Goal: Task Accomplishment & Management: Complete application form

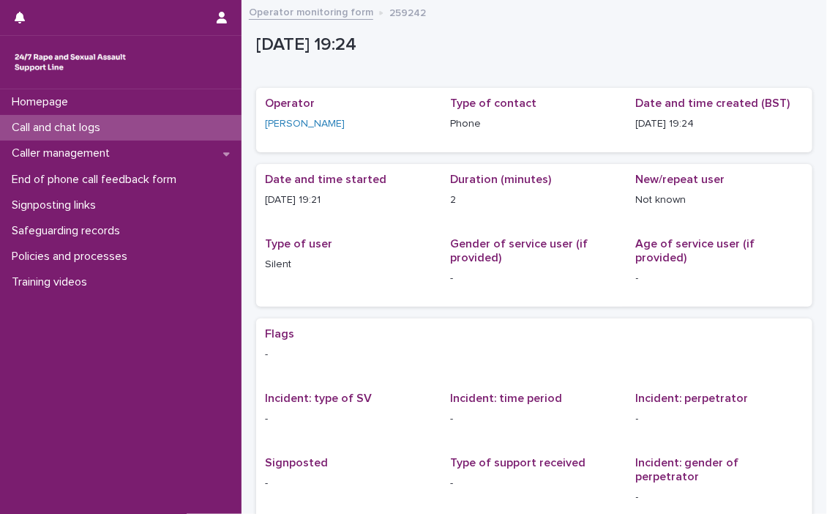
click at [61, 124] on p "Call and chat logs" at bounding box center [59, 128] width 106 height 14
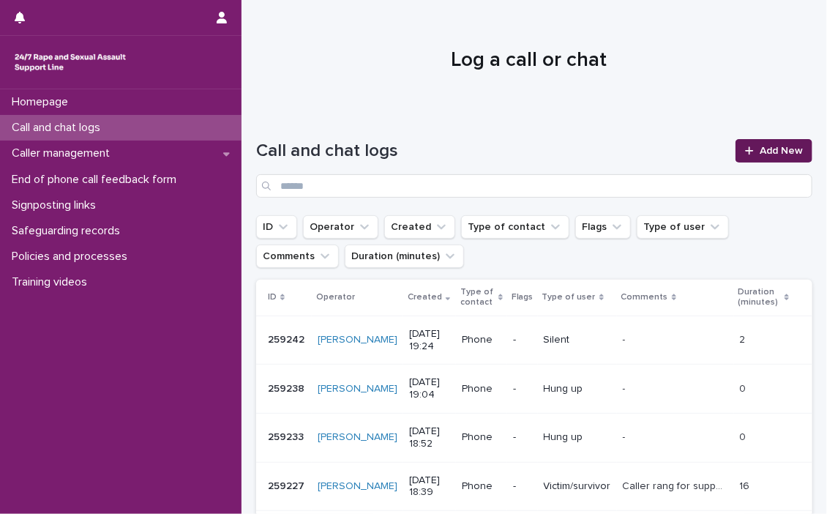
click at [761, 146] on span "Add New" at bounding box center [780, 151] width 43 height 10
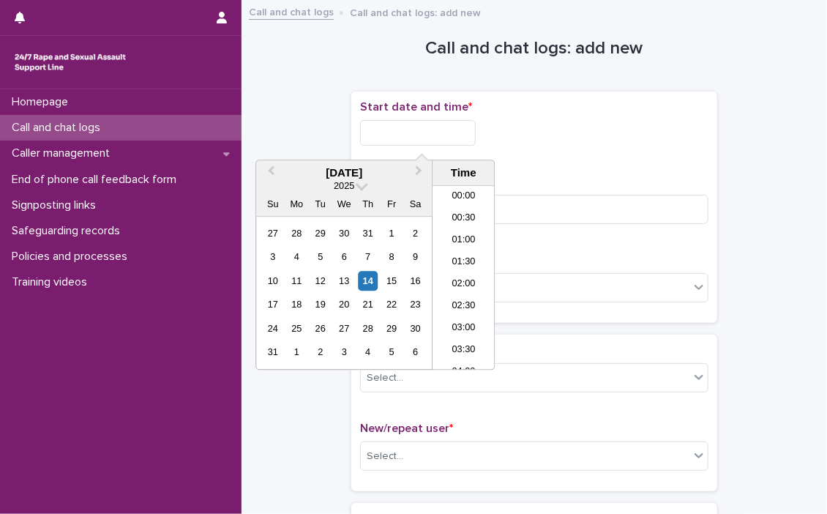
click at [379, 129] on input "text" at bounding box center [418, 133] width 116 height 26
click at [454, 271] on li "21:30" at bounding box center [463, 278] width 62 height 22
click at [451, 133] on input "**********" at bounding box center [418, 133] width 116 height 26
type input "**********"
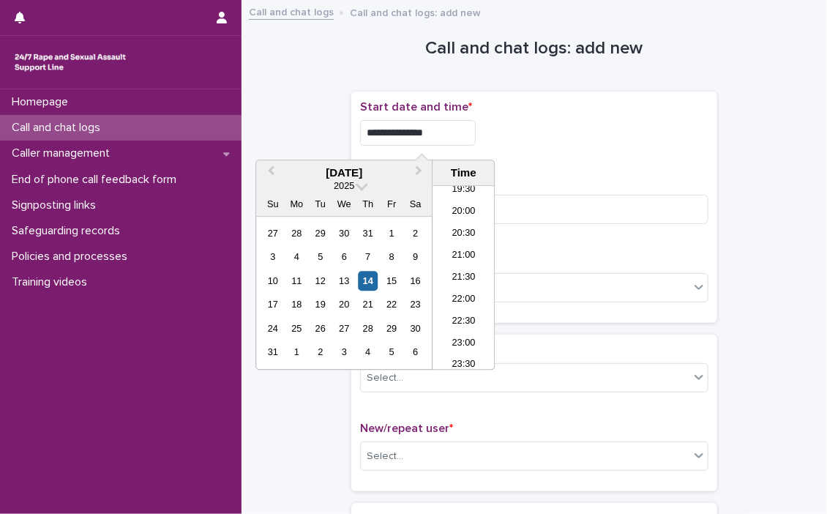
click at [562, 153] on div "**********" at bounding box center [534, 128] width 348 height 57
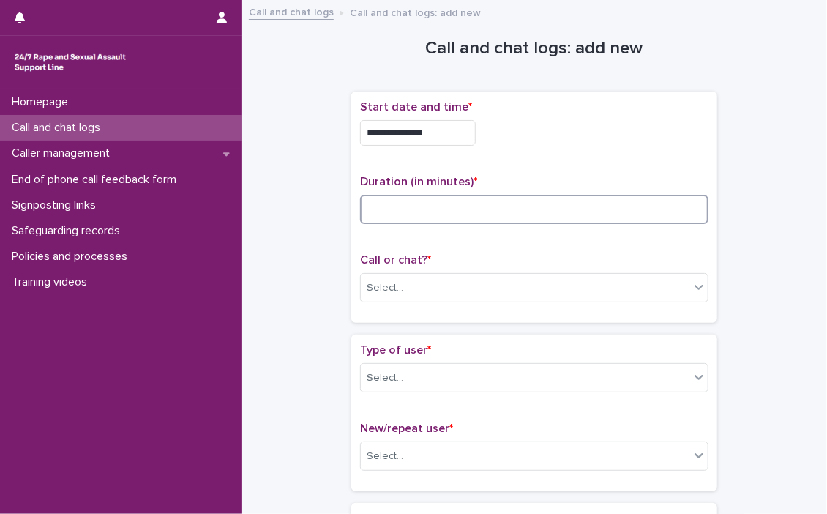
click at [465, 206] on input at bounding box center [534, 209] width 348 height 29
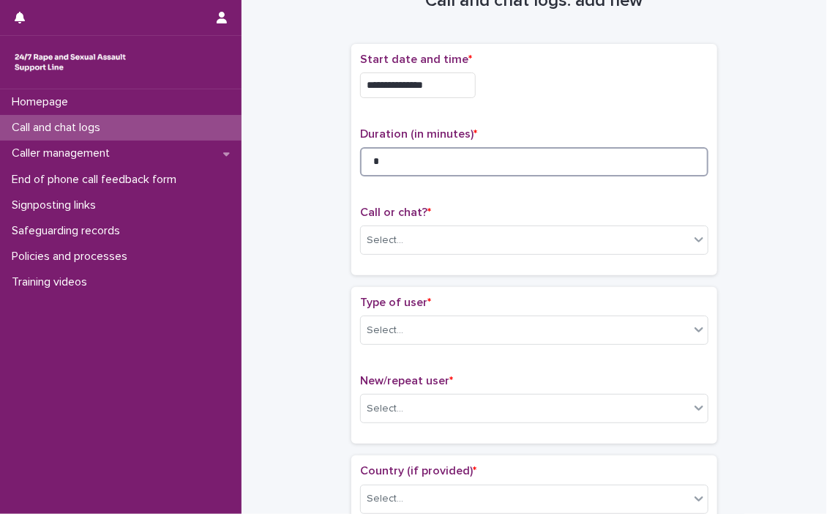
scroll to position [73, 0]
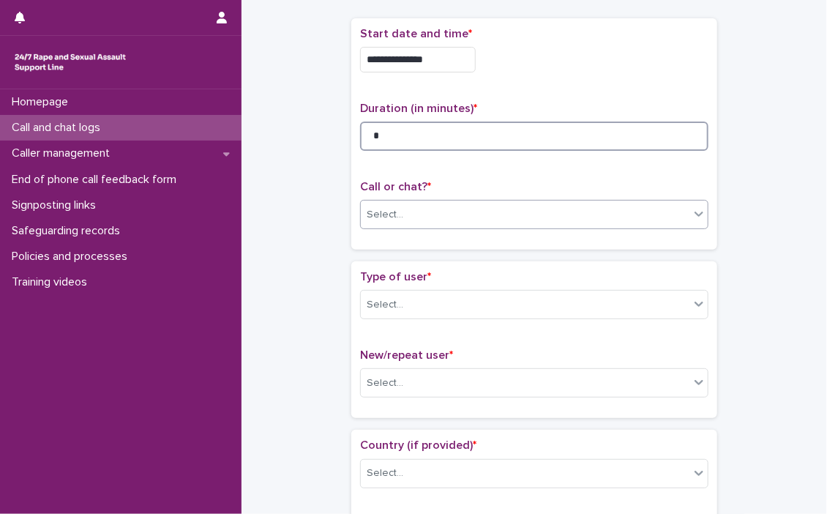
type input "*"
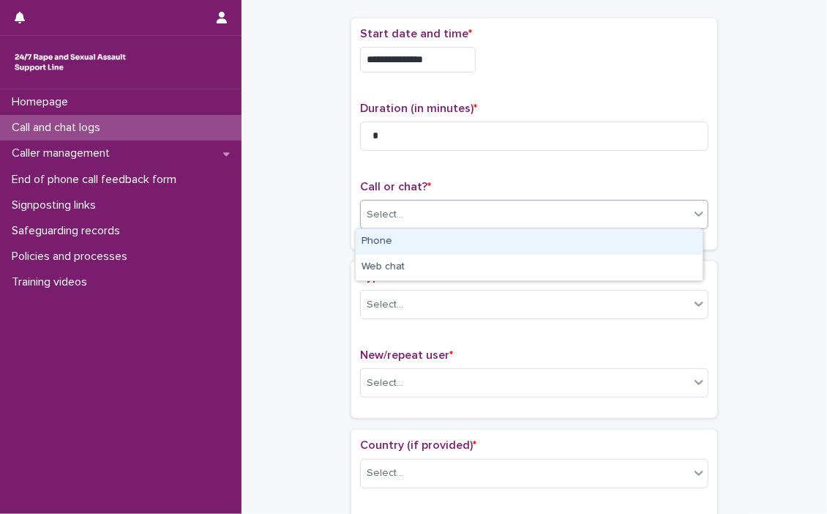
click at [699, 217] on icon at bounding box center [698, 213] width 15 height 15
click at [424, 241] on div "Phone" at bounding box center [529, 242] width 347 height 26
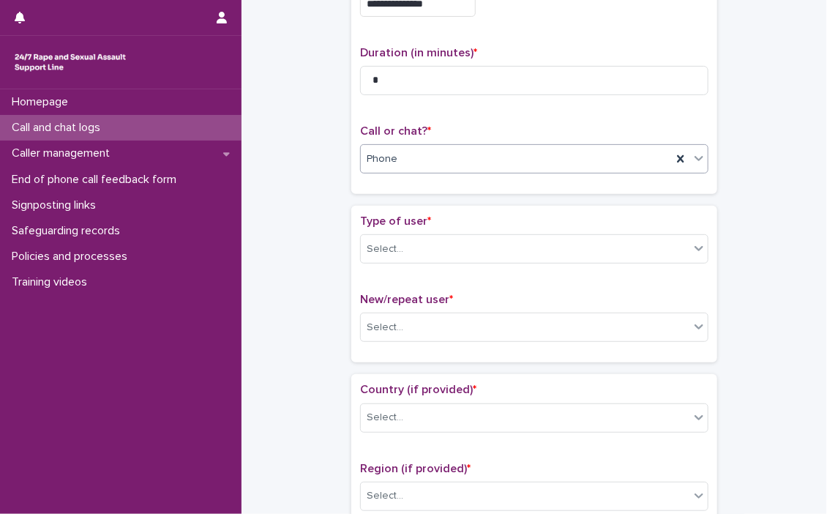
scroll to position [219, 0]
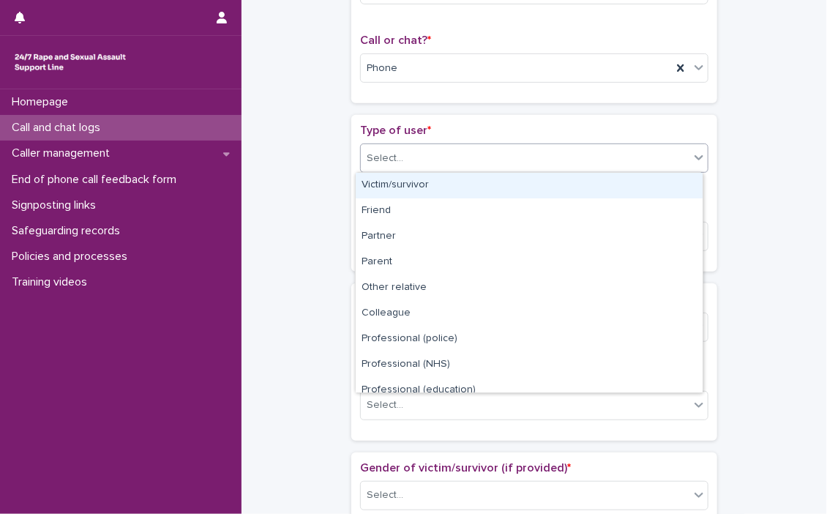
click at [691, 161] on icon at bounding box center [698, 157] width 15 height 15
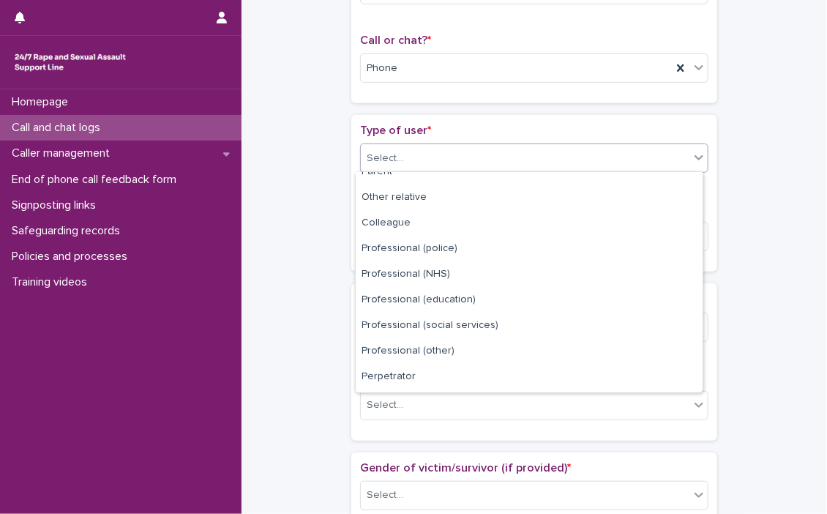
scroll to position [164, 0]
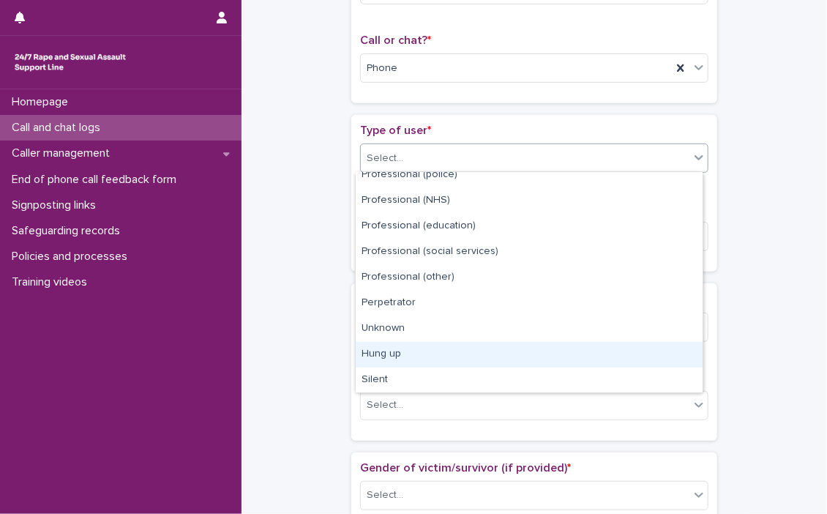
click at [391, 356] on div "Hung up" at bounding box center [529, 355] width 347 height 26
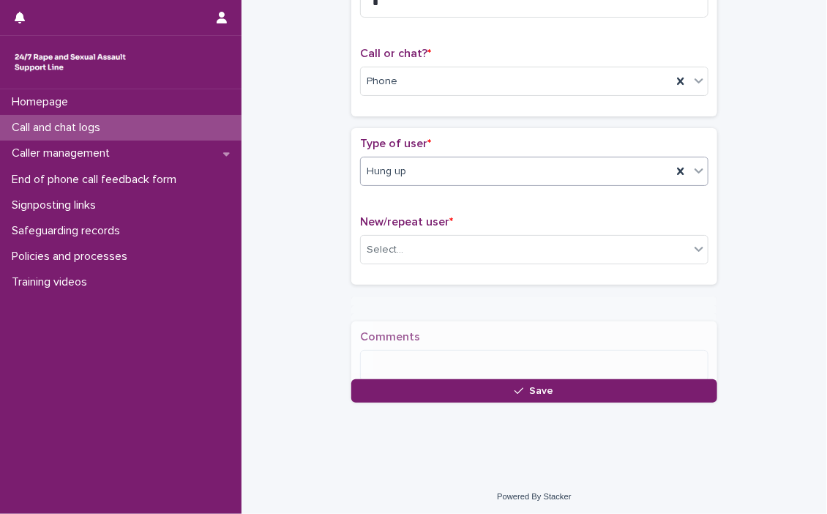
scroll to position [217, 0]
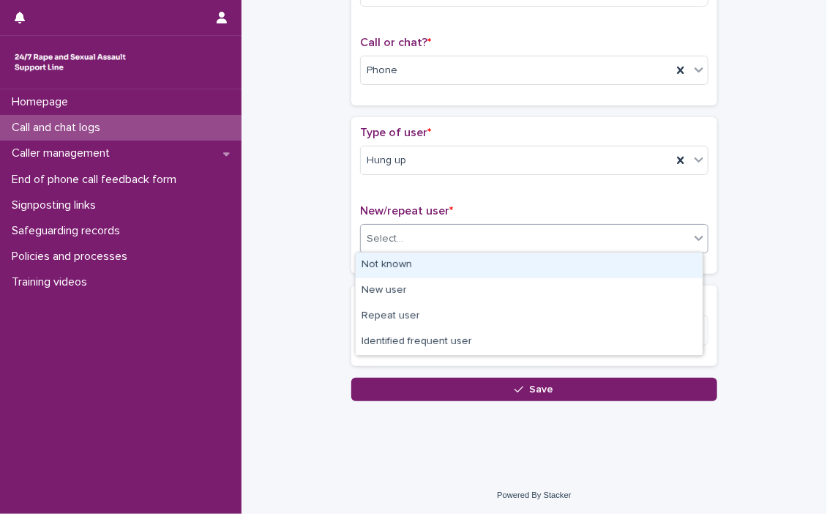
click at [698, 231] on icon at bounding box center [698, 237] width 15 height 15
click at [425, 263] on div "Not known" at bounding box center [529, 265] width 347 height 26
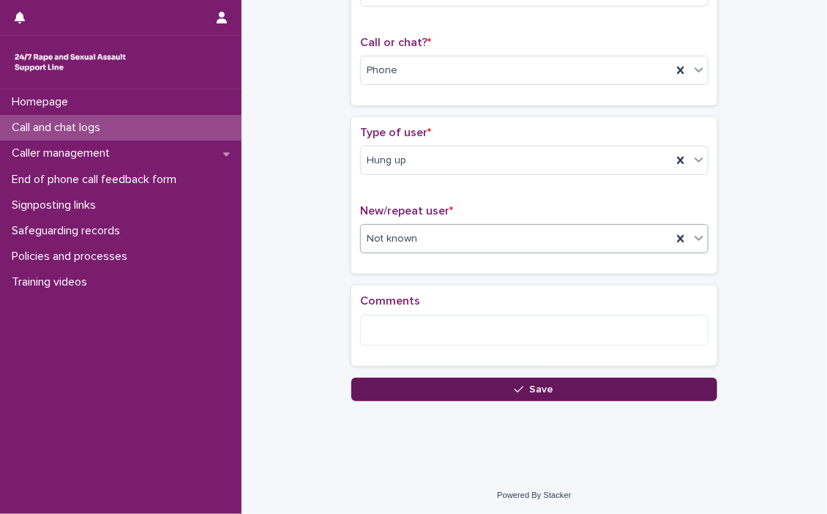
click at [560, 382] on button "Save" at bounding box center [534, 389] width 366 height 23
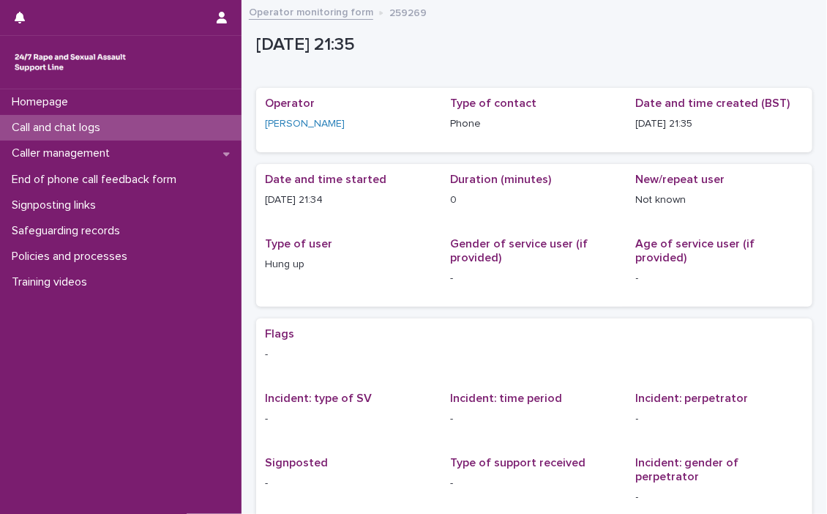
click at [74, 121] on p "Call and chat logs" at bounding box center [59, 128] width 106 height 14
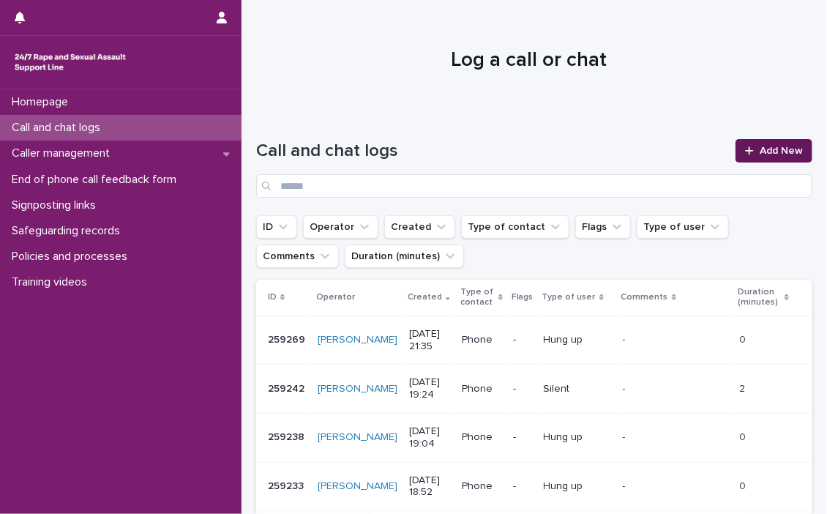
click at [761, 144] on link "Add New" at bounding box center [773, 150] width 77 height 23
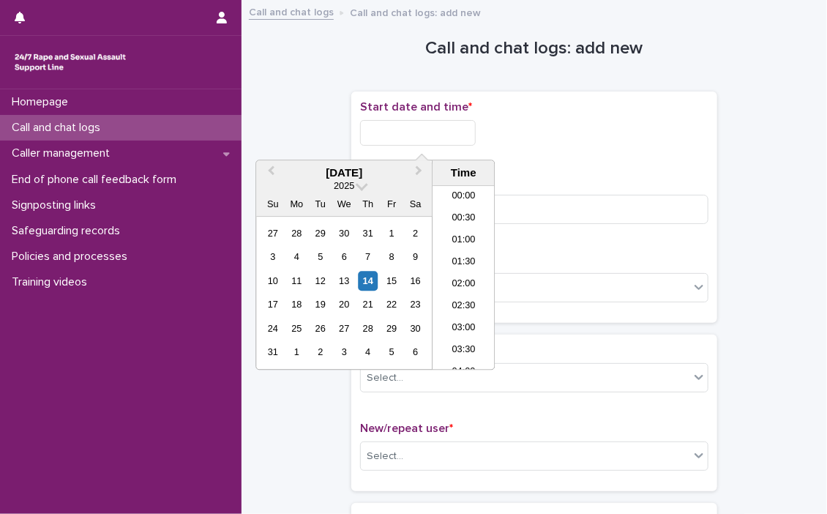
click at [365, 135] on input "text" at bounding box center [418, 133] width 116 height 26
click at [453, 272] on li "21:30" at bounding box center [463, 278] width 62 height 22
click at [463, 138] on input "**********" at bounding box center [418, 133] width 116 height 26
type input "**********"
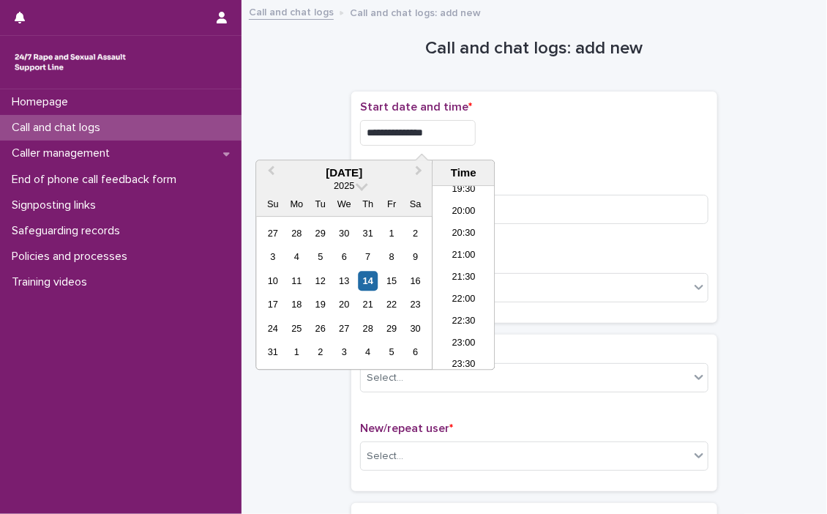
click at [615, 138] on div "**********" at bounding box center [534, 133] width 348 height 26
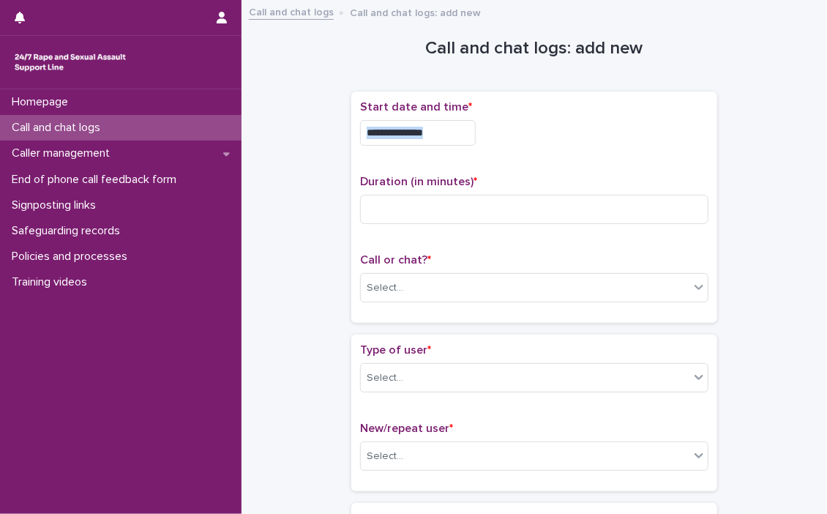
click at [614, 138] on div "**********" at bounding box center [534, 133] width 348 height 26
click at [407, 211] on input at bounding box center [534, 209] width 348 height 29
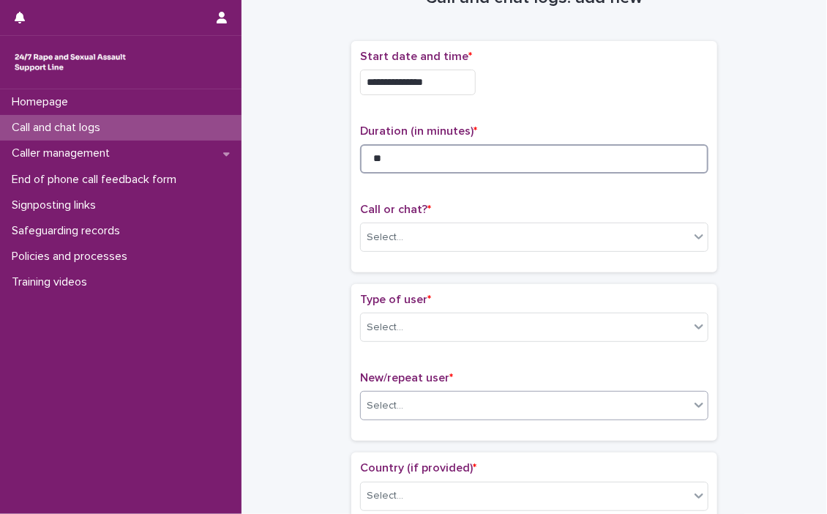
scroll to position [73, 0]
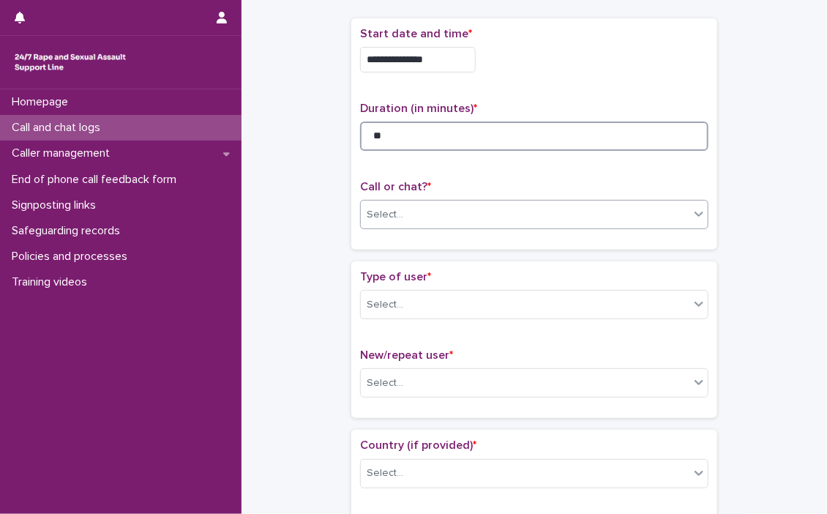
type input "**"
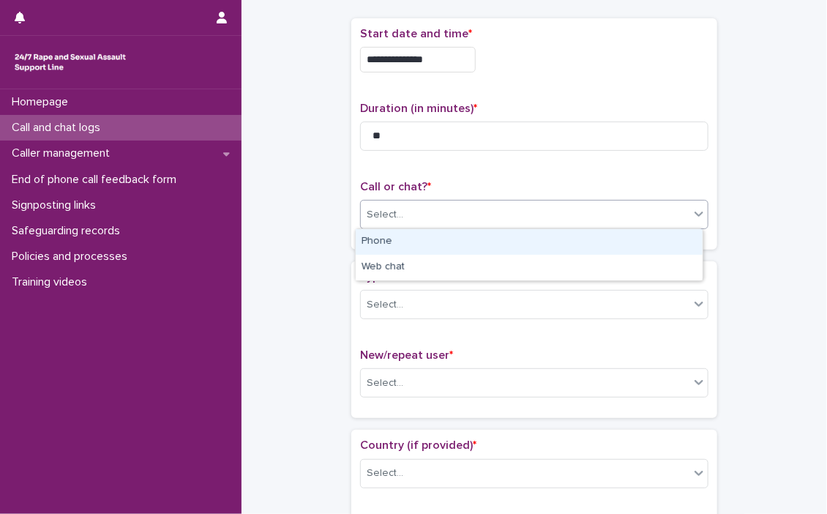
click at [695, 219] on icon at bounding box center [698, 213] width 15 height 15
click at [698, 214] on icon at bounding box center [698, 213] width 15 height 15
click at [374, 241] on div "Phone" at bounding box center [529, 242] width 347 height 26
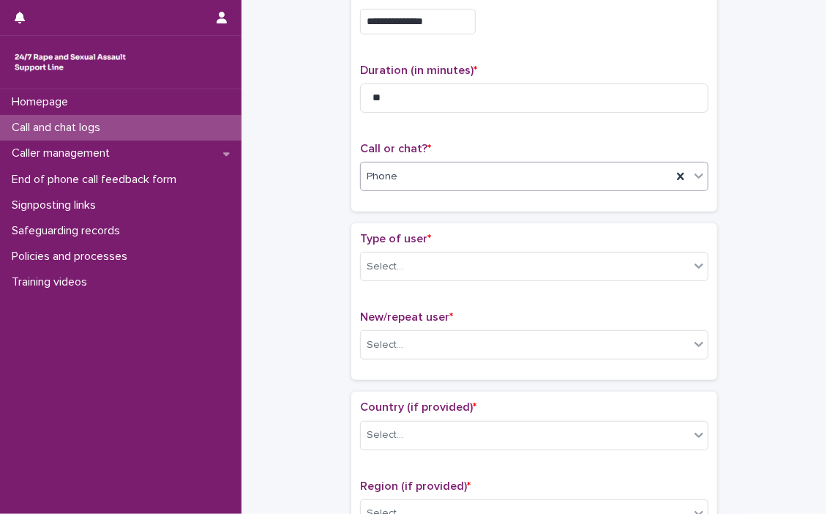
scroll to position [146, 0]
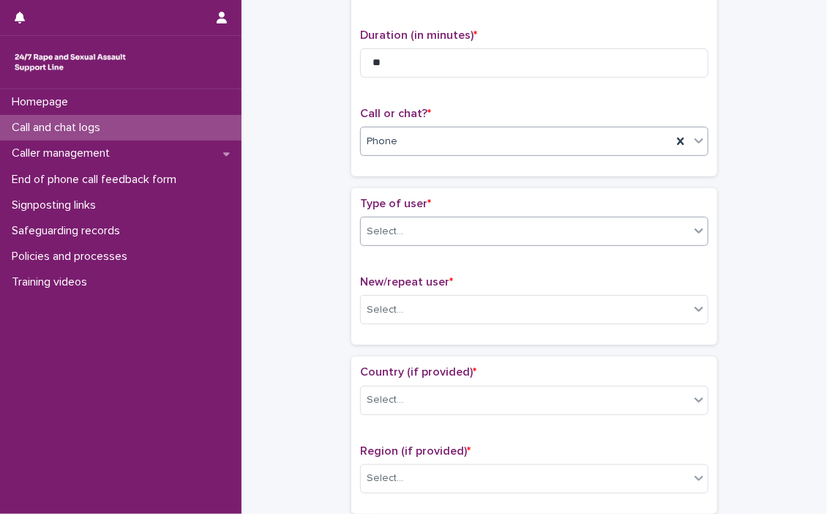
click at [694, 232] on icon at bounding box center [698, 230] width 9 height 5
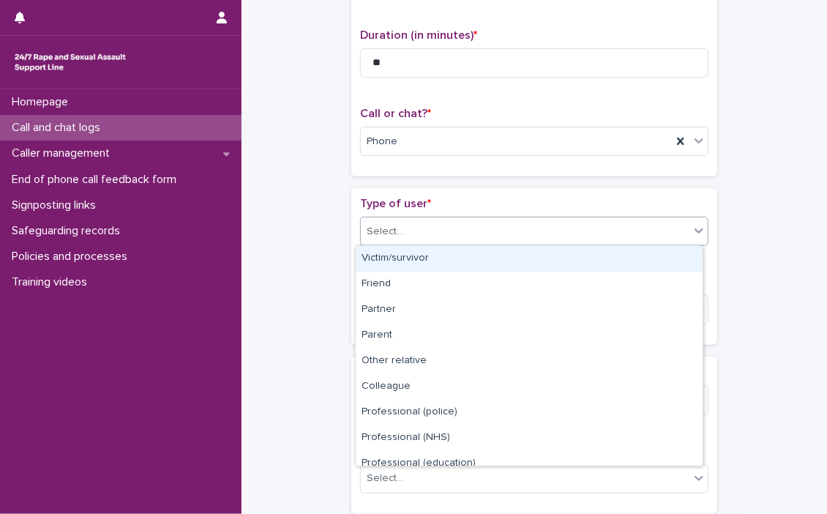
click at [427, 258] on div "Victim/survivor" at bounding box center [529, 259] width 347 height 26
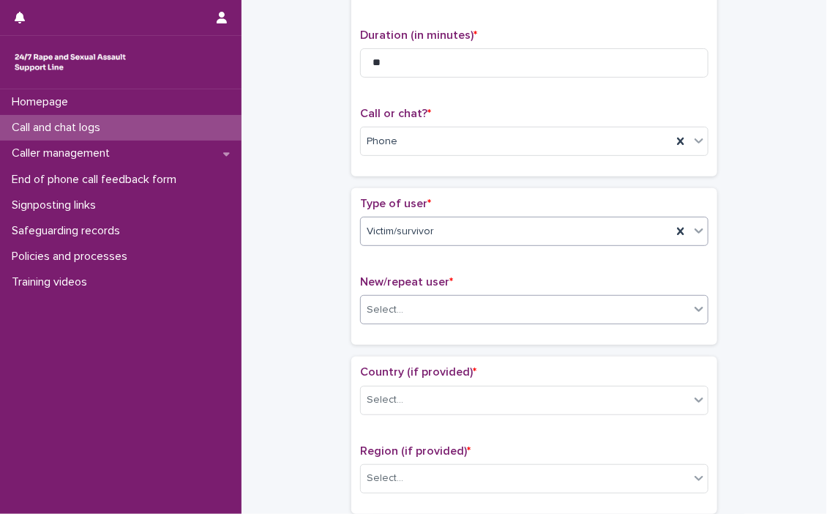
click at [697, 309] on icon at bounding box center [698, 308] width 15 height 15
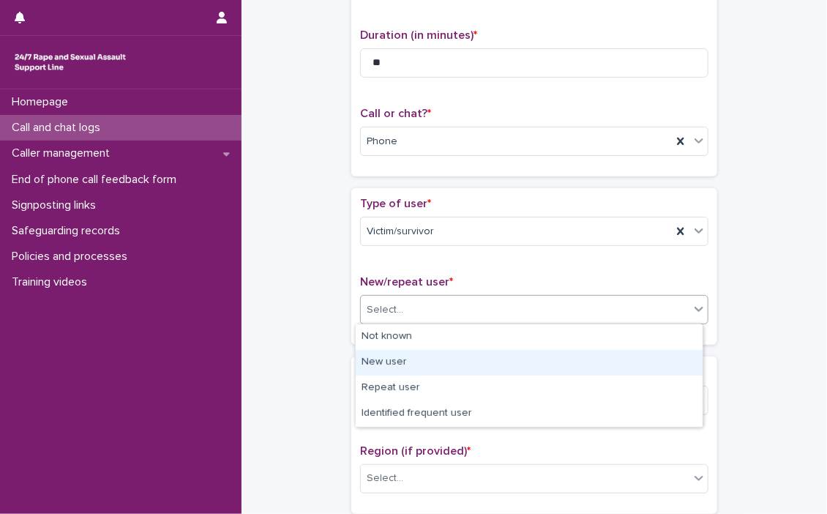
click at [395, 357] on div "New user" at bounding box center [529, 363] width 347 height 26
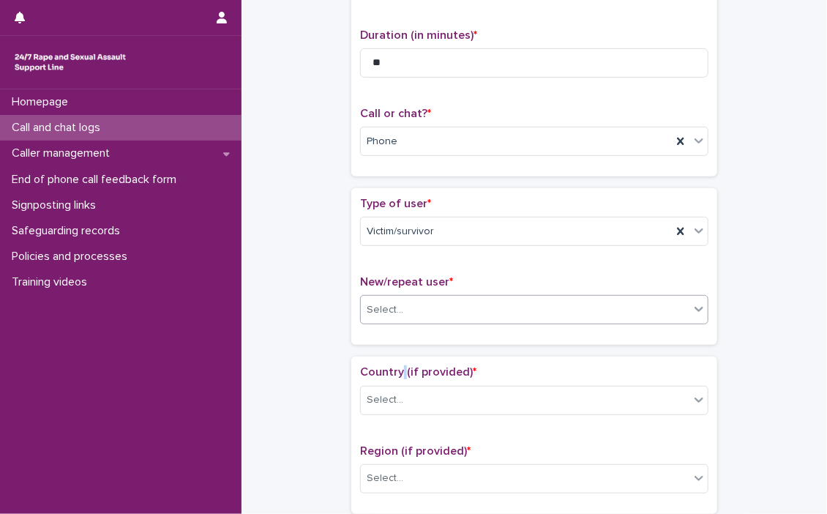
click at [395, 357] on div "Country (if provided) * Select... Region (if provided) * Select..." at bounding box center [534, 434] width 366 height 157
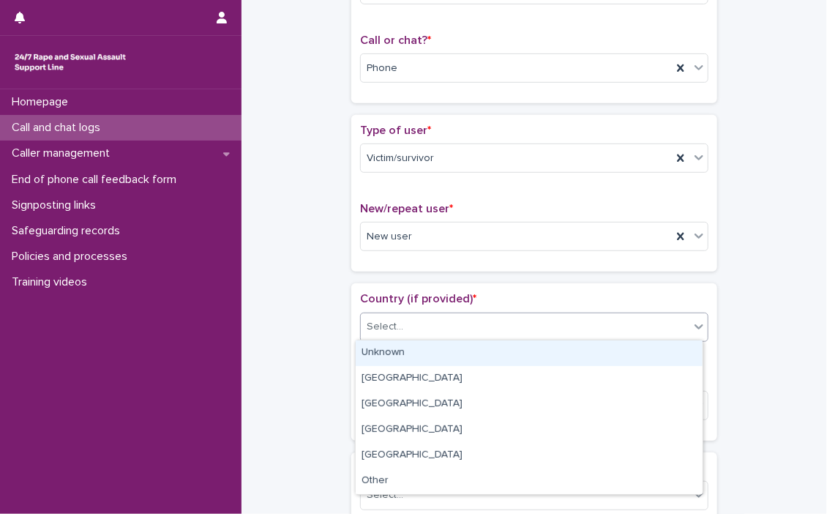
click at [699, 326] on icon at bounding box center [698, 326] width 15 height 15
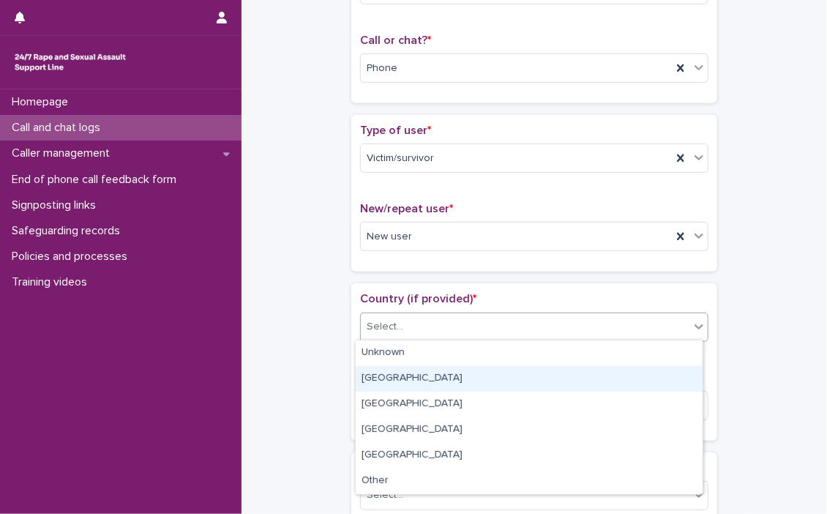
click at [384, 377] on div "[GEOGRAPHIC_DATA]" at bounding box center [529, 379] width 347 height 26
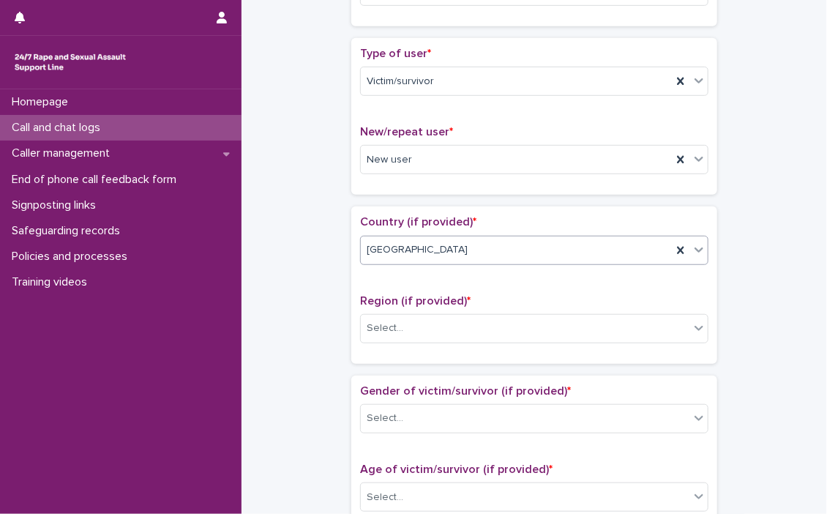
scroll to position [366, 0]
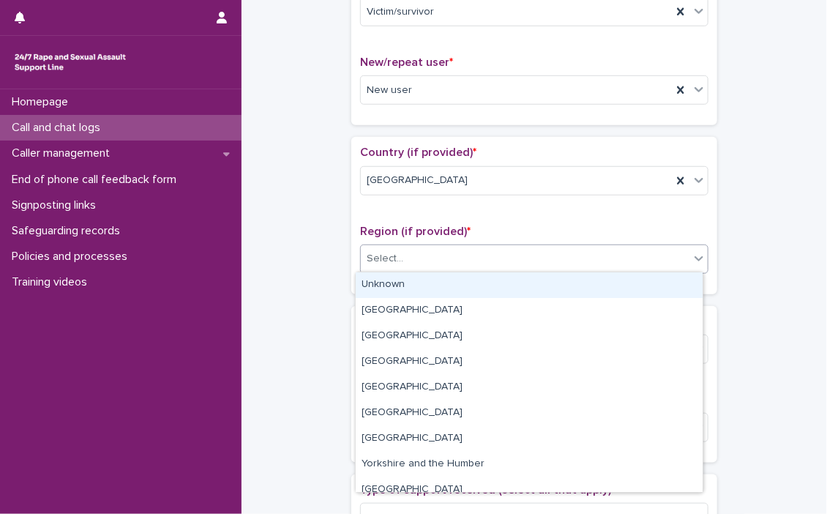
click at [695, 257] on icon at bounding box center [698, 258] width 9 height 5
click at [405, 282] on div "Unknown" at bounding box center [529, 285] width 347 height 26
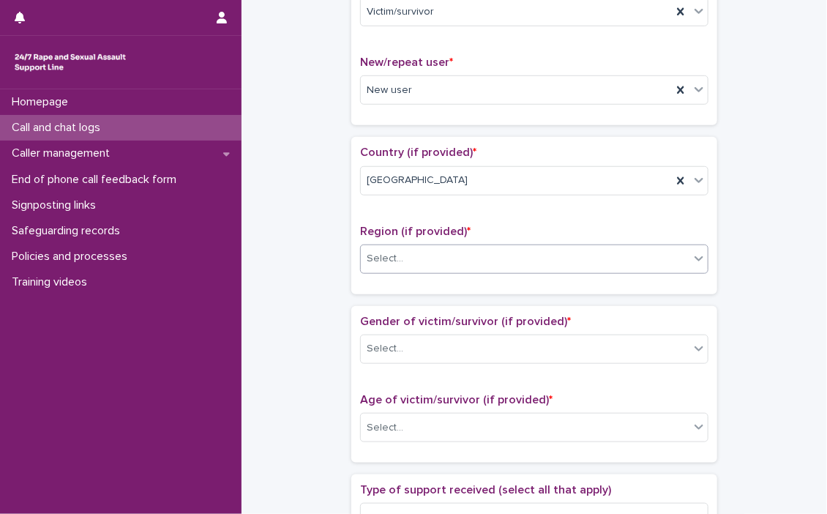
click at [405, 282] on div "Region (if provided) * option Unknown, selected. 0 results available. Select is…" at bounding box center [534, 255] width 348 height 61
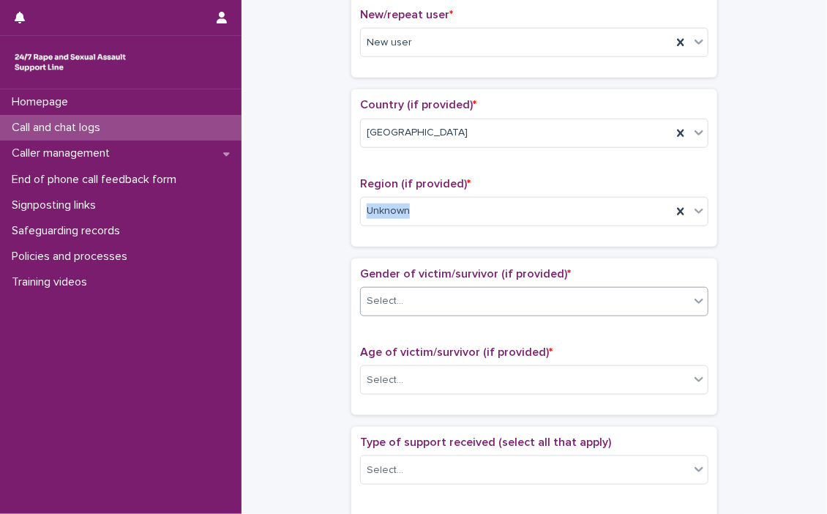
scroll to position [439, 0]
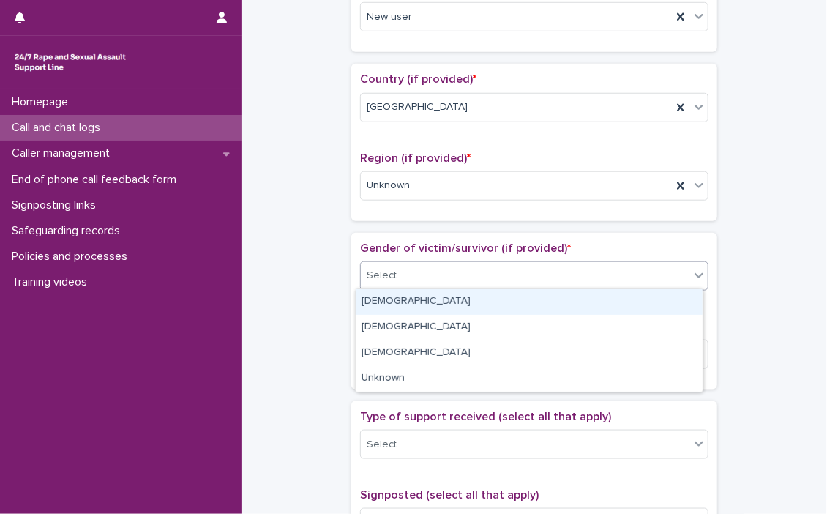
click at [694, 278] on icon at bounding box center [698, 275] width 15 height 15
click at [441, 301] on div "[DEMOGRAPHIC_DATA]" at bounding box center [529, 302] width 347 height 26
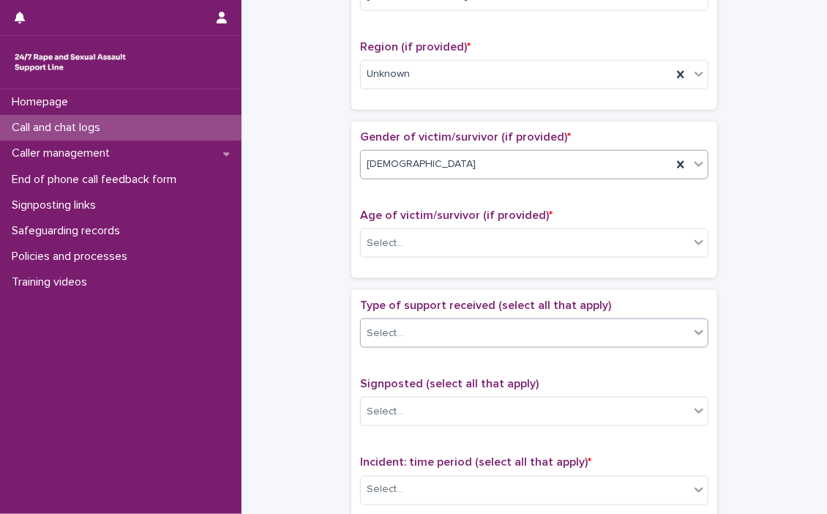
scroll to position [585, 0]
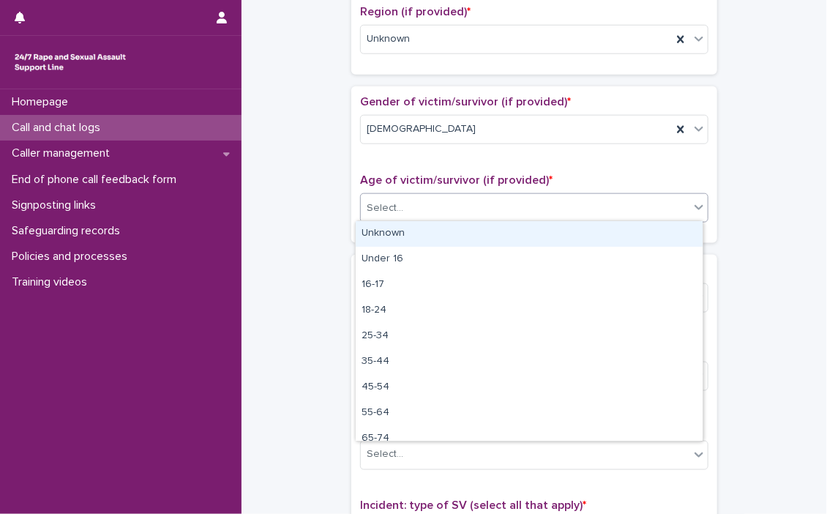
click at [693, 205] on icon at bounding box center [698, 207] width 15 height 15
click at [694, 210] on icon at bounding box center [698, 207] width 15 height 15
click at [363, 227] on div "Unknown" at bounding box center [529, 234] width 347 height 26
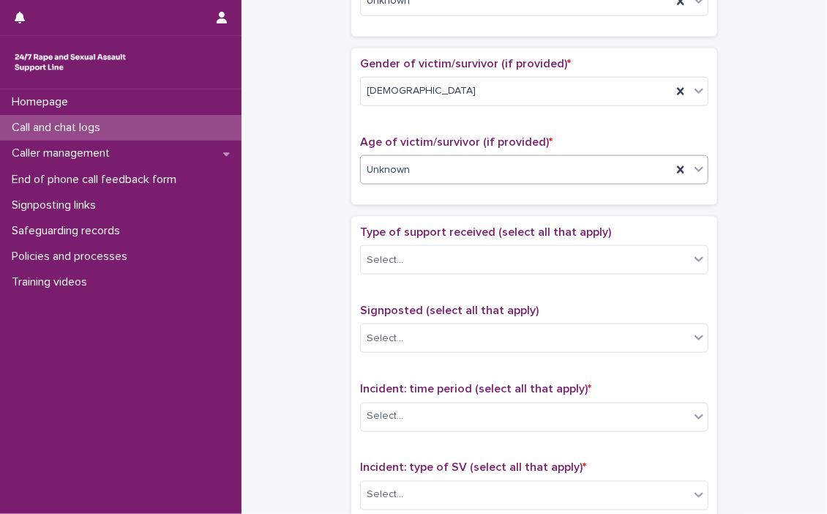
scroll to position [658, 0]
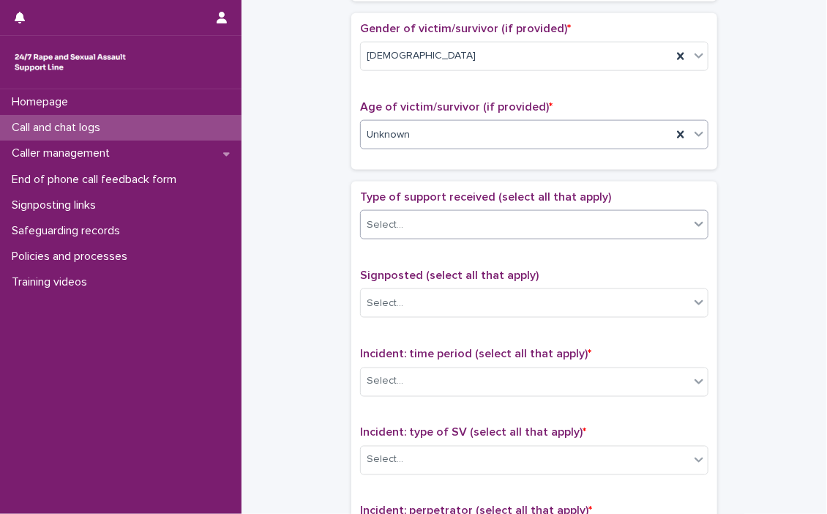
click at [694, 222] on icon at bounding box center [698, 224] width 9 height 5
click at [694, 223] on icon at bounding box center [698, 224] width 9 height 5
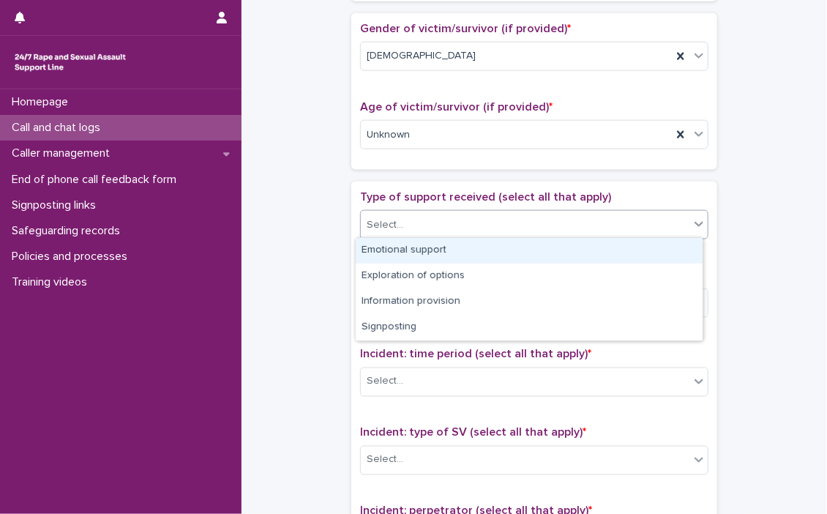
click at [421, 246] on div "Emotional support" at bounding box center [529, 251] width 347 height 26
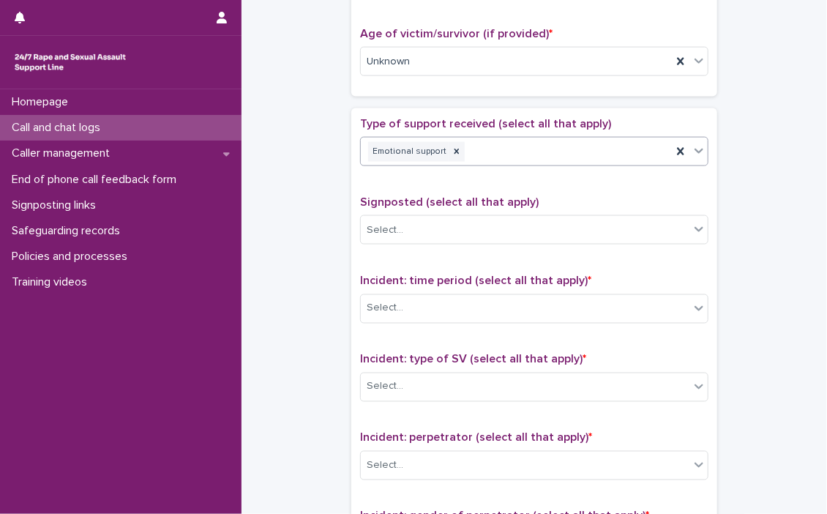
scroll to position [805, 0]
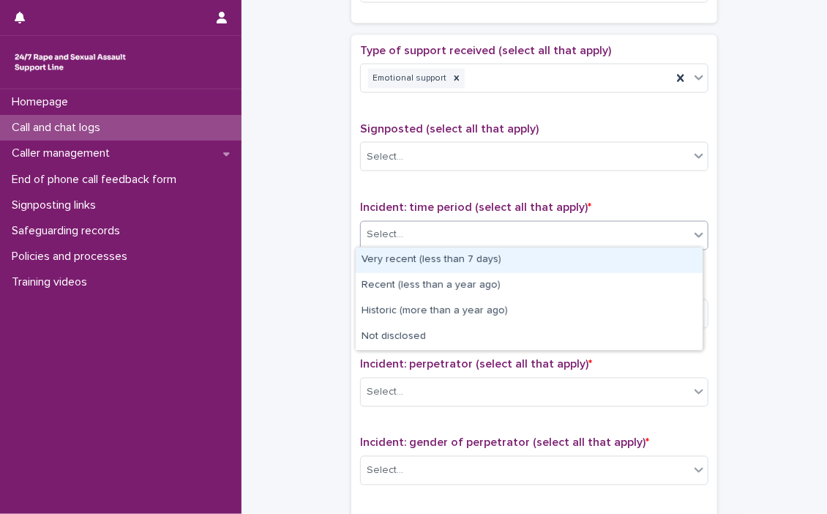
click at [696, 233] on icon at bounding box center [698, 235] width 15 height 15
click at [443, 258] on div "Very recent (less than 7 days)" at bounding box center [529, 260] width 347 height 26
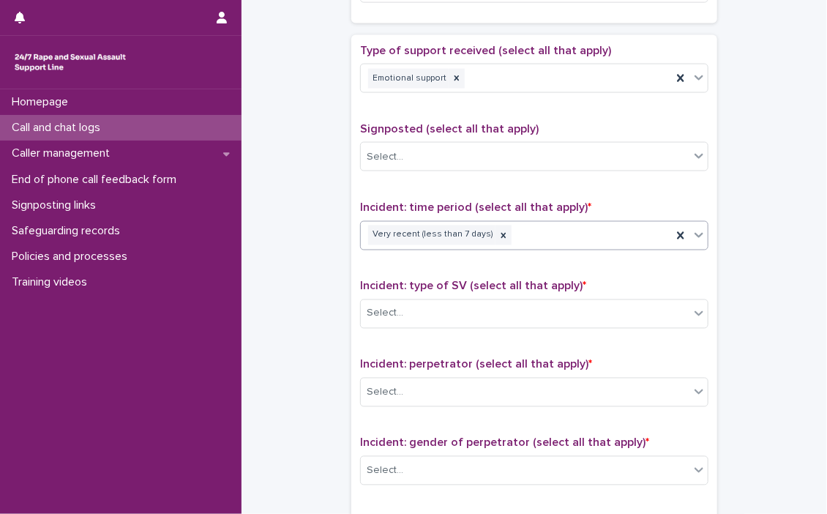
scroll to position [878, 0]
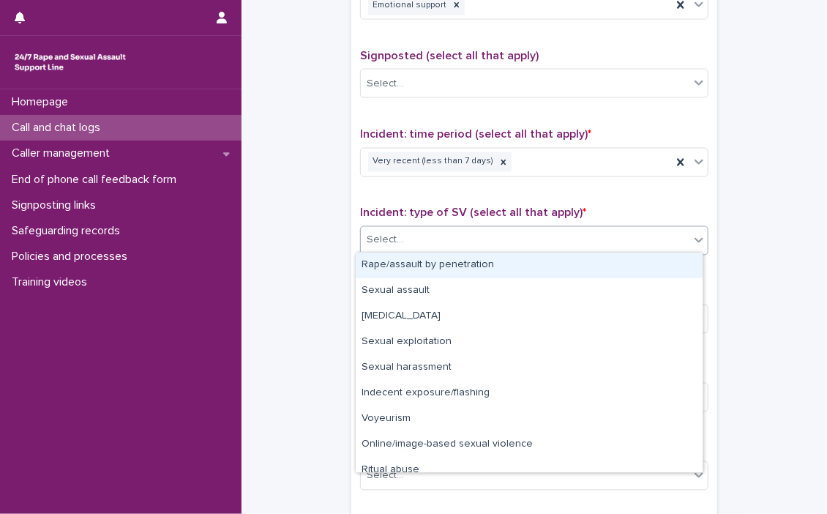
click at [699, 241] on icon at bounding box center [698, 240] width 15 height 15
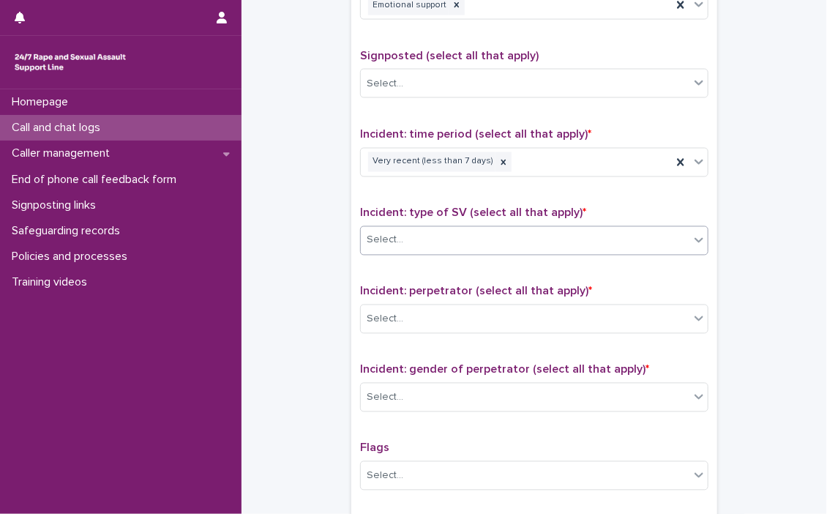
click at [697, 241] on icon at bounding box center [698, 240] width 15 height 15
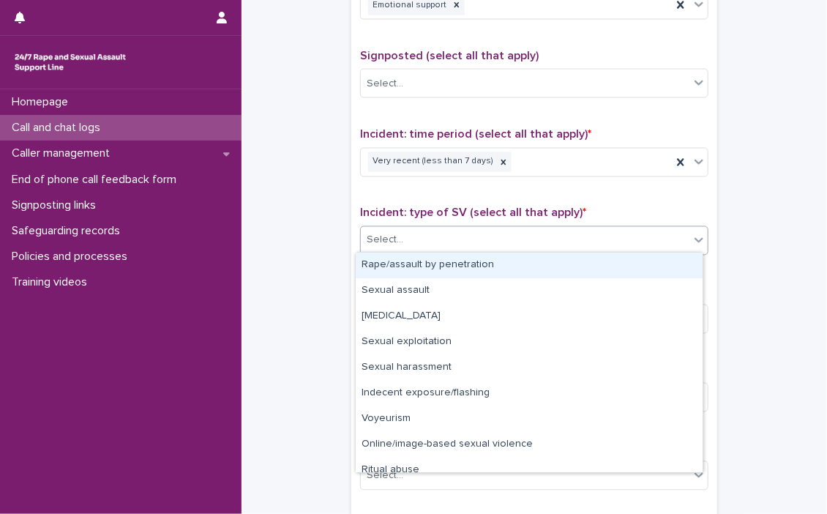
click at [394, 260] on div "Rape/assault by penetration" at bounding box center [529, 265] width 347 height 26
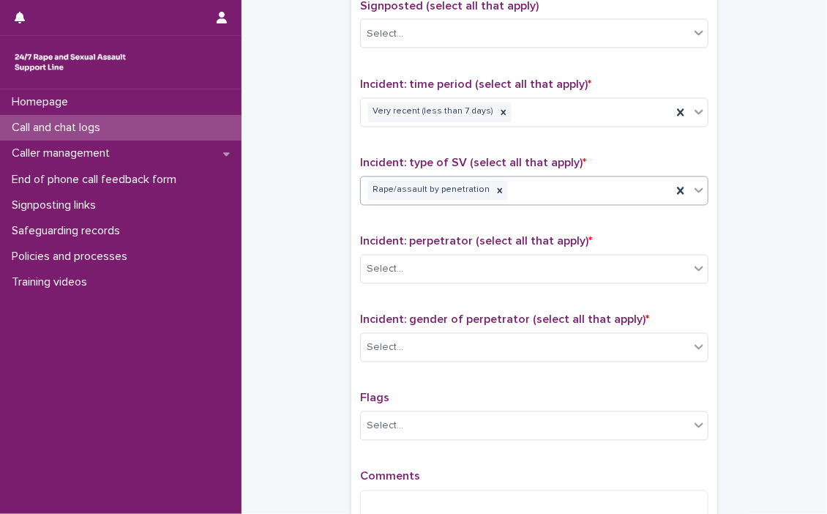
scroll to position [951, 0]
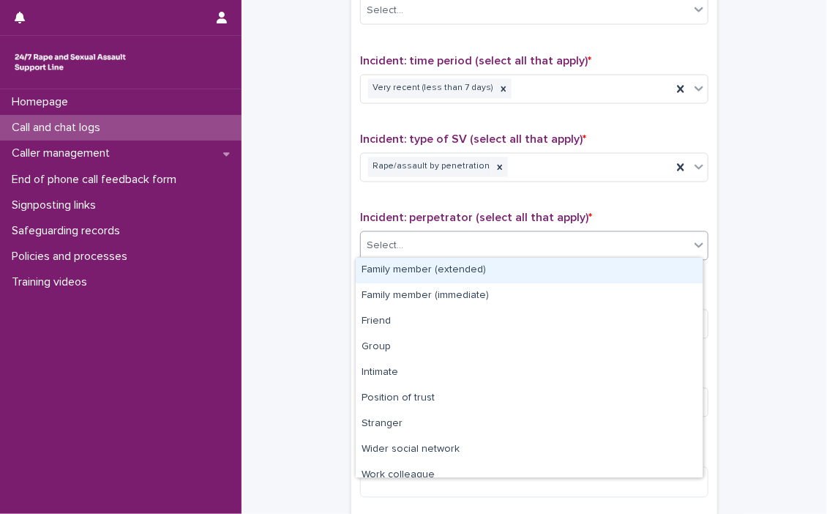
click at [696, 243] on icon at bounding box center [698, 245] width 15 height 15
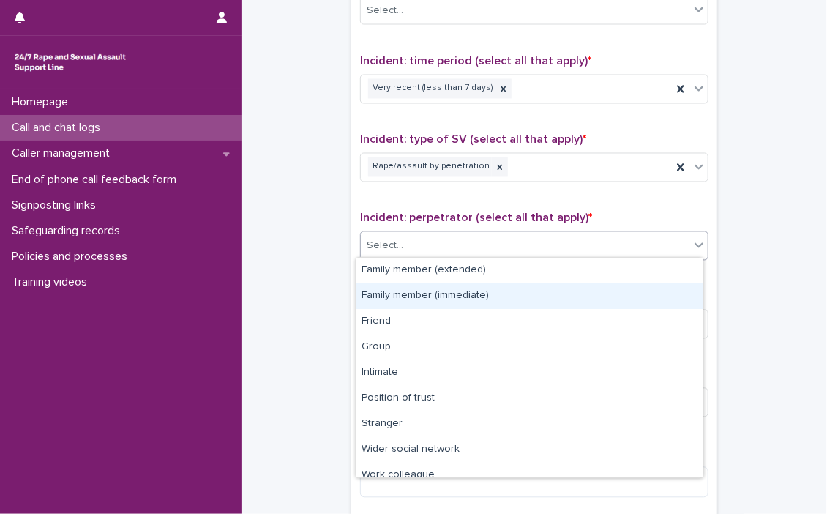
scroll to position [61, 0]
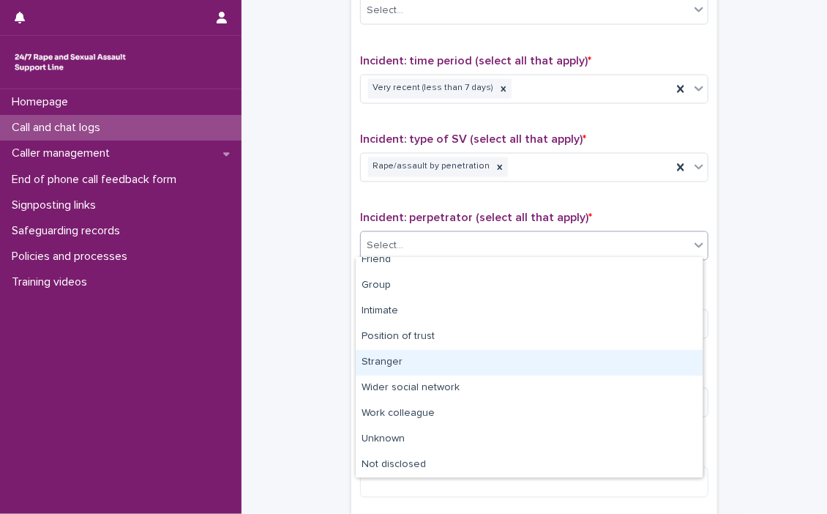
click at [386, 361] on div "Stranger" at bounding box center [529, 363] width 347 height 26
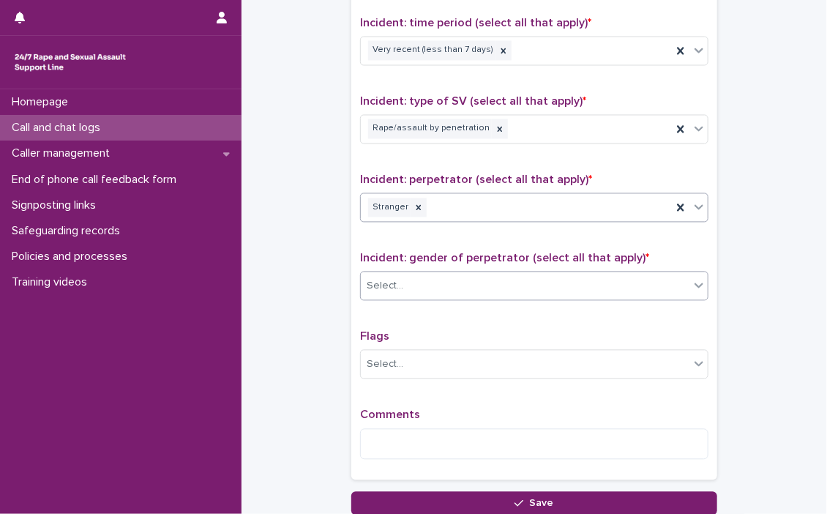
scroll to position [1024, 0]
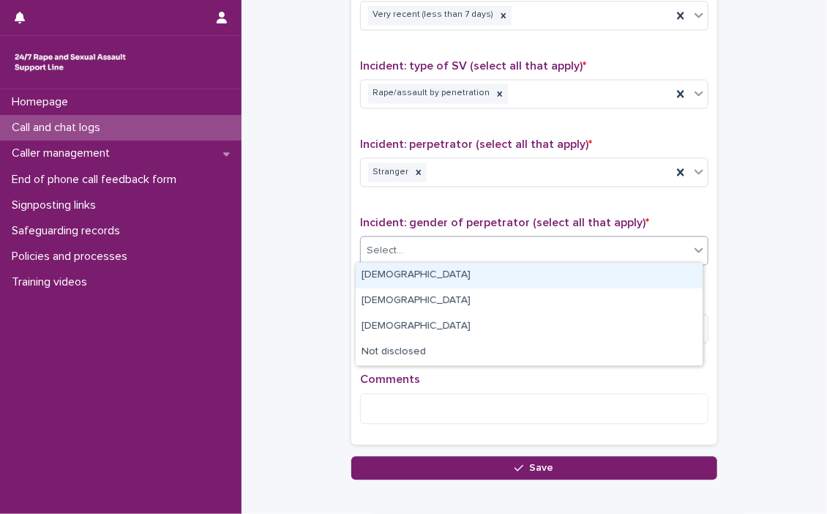
click at [694, 252] on icon at bounding box center [698, 250] width 15 height 15
click at [415, 273] on div "[DEMOGRAPHIC_DATA]" at bounding box center [529, 276] width 347 height 26
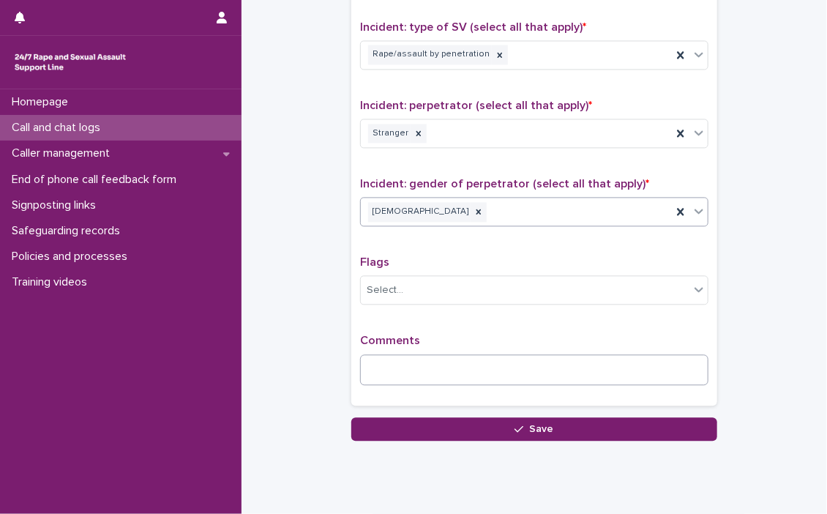
scroll to position [1100, 0]
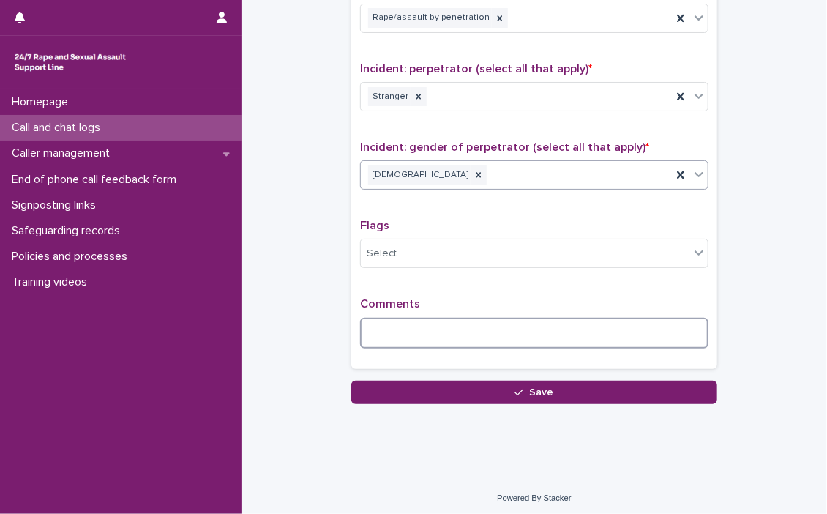
click at [450, 337] on textarea at bounding box center [534, 333] width 348 height 31
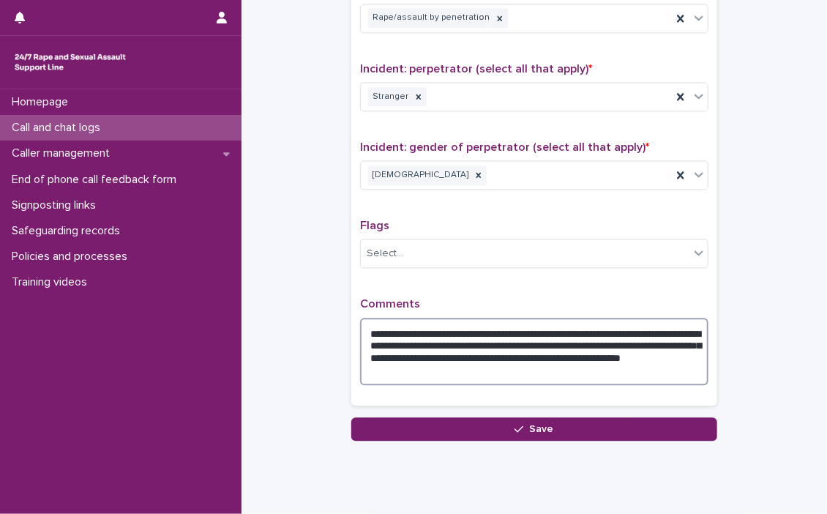
type textarea "**********"
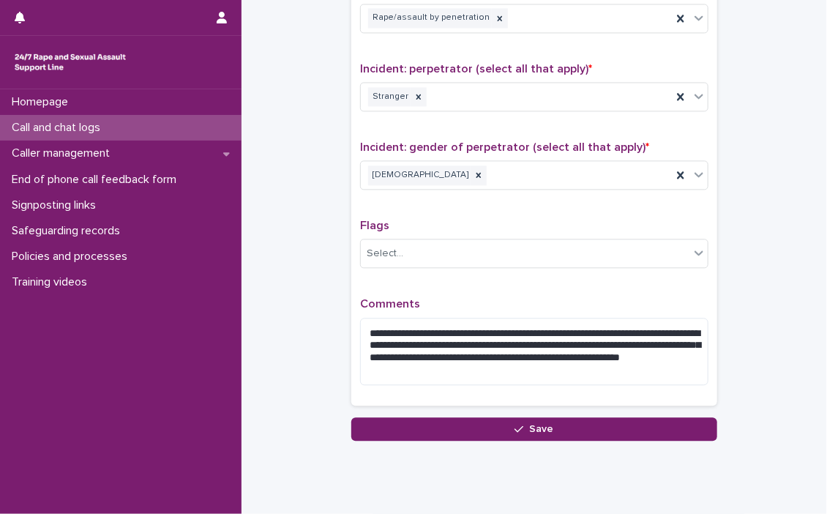
click at [521, 418] on button "Save" at bounding box center [534, 428] width 366 height 23
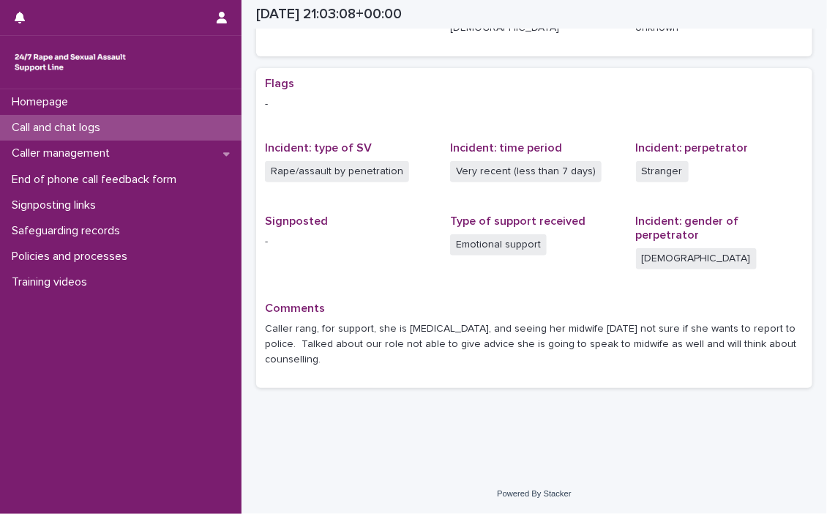
scroll to position [236, 0]
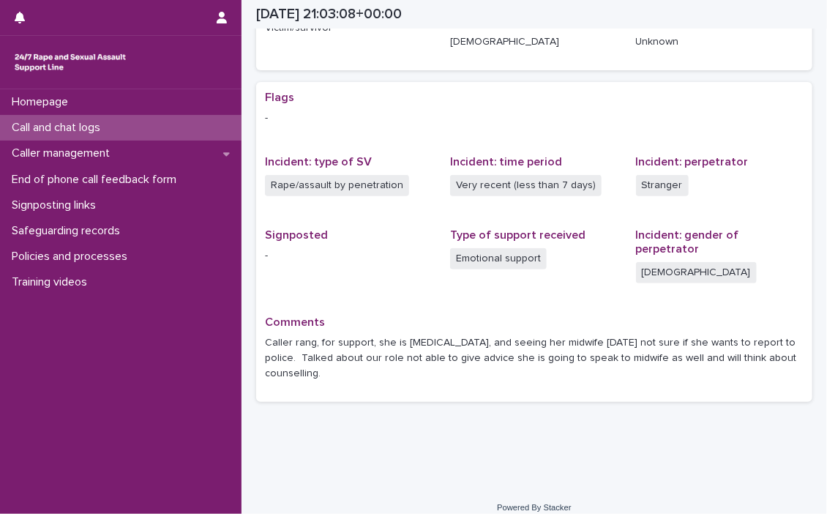
click at [56, 124] on p "Call and chat logs" at bounding box center [59, 128] width 106 height 14
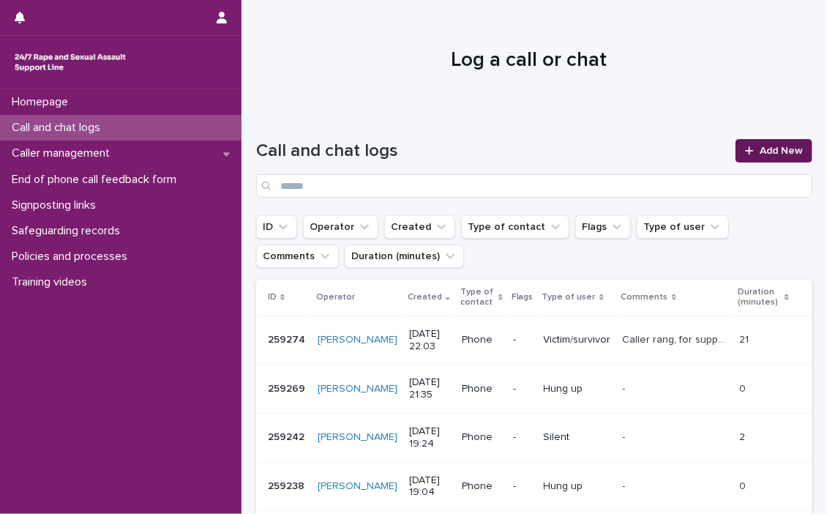
click at [759, 148] on span "Add New" at bounding box center [780, 151] width 43 height 10
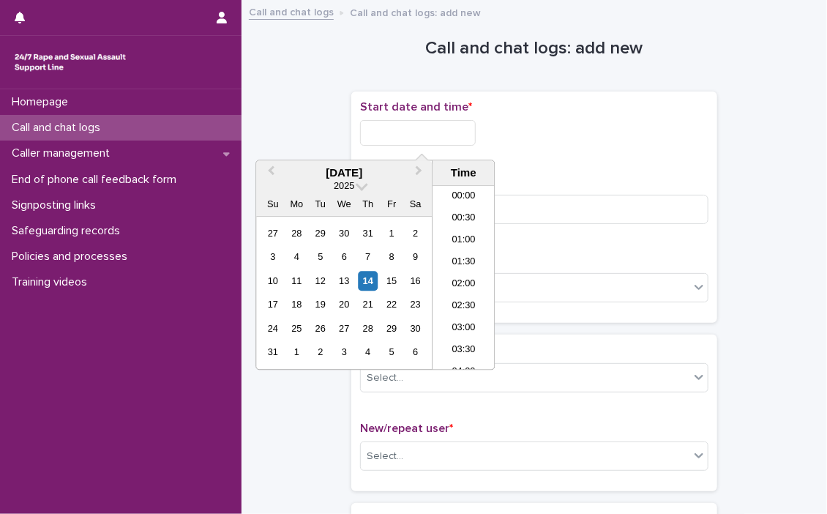
click at [379, 121] on input "text" at bounding box center [418, 133] width 116 height 26
click at [450, 288] on li "22:00" at bounding box center [463, 293] width 62 height 22
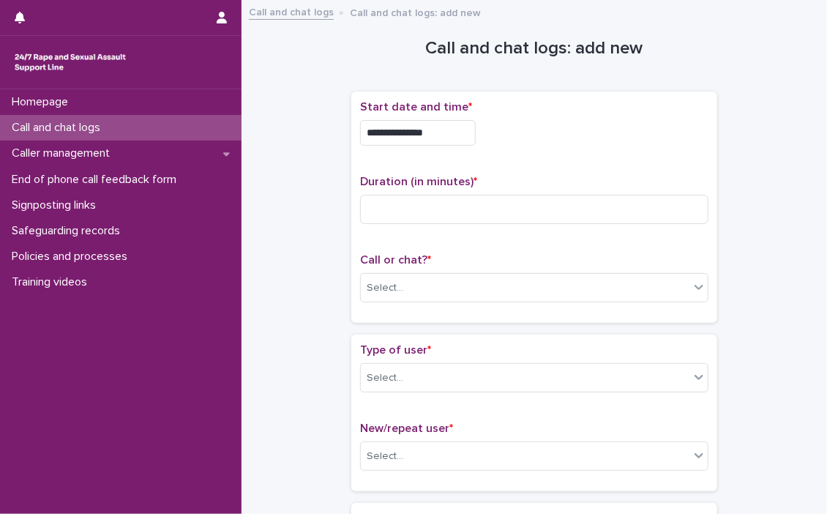
click at [467, 135] on input "**********" at bounding box center [418, 133] width 116 height 26
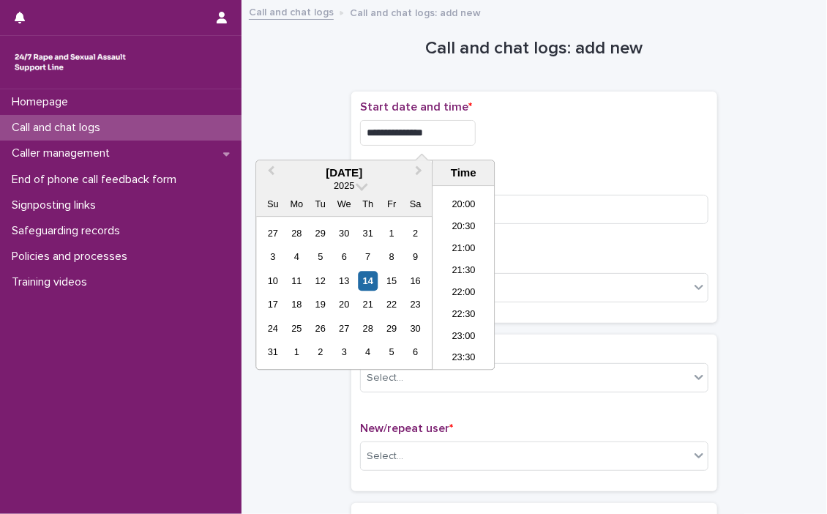
type input "**********"
click at [509, 132] on div "**********" at bounding box center [534, 133] width 348 height 26
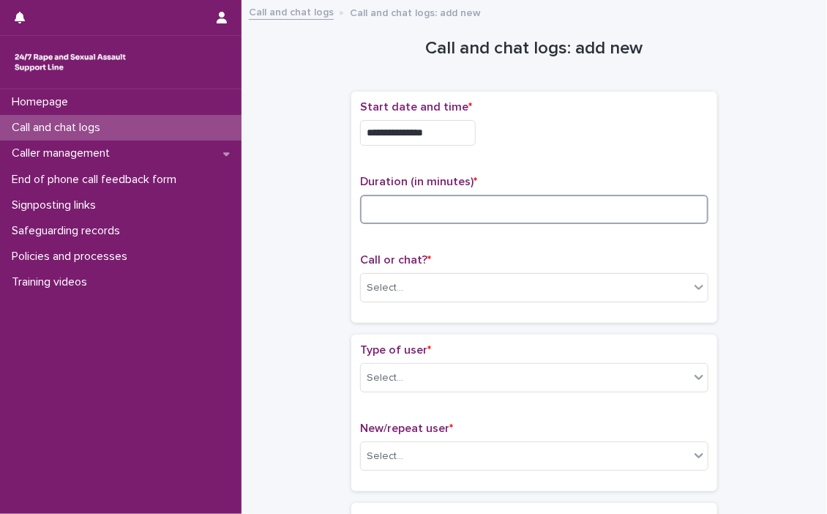
click at [427, 212] on input at bounding box center [534, 209] width 348 height 29
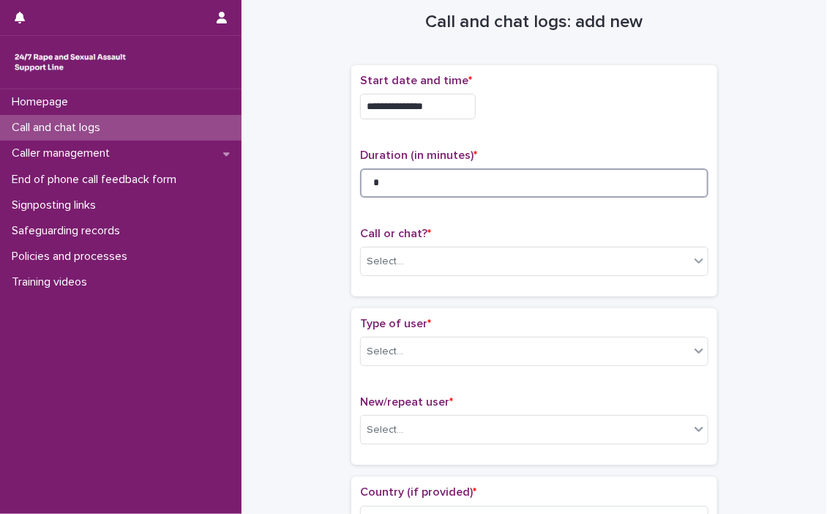
scroll to position [73, 0]
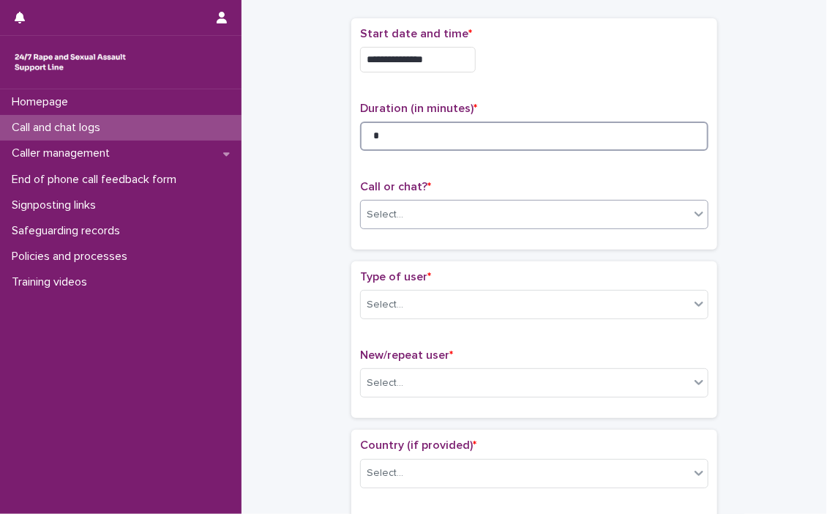
type input "*"
click at [697, 215] on icon at bounding box center [698, 213] width 15 height 15
click at [697, 217] on icon at bounding box center [698, 213] width 15 height 15
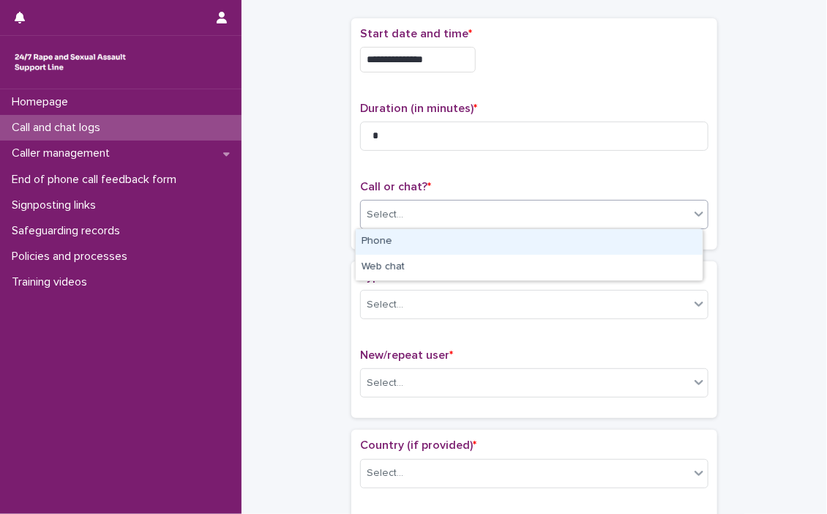
click at [454, 240] on div "Phone" at bounding box center [529, 242] width 347 height 26
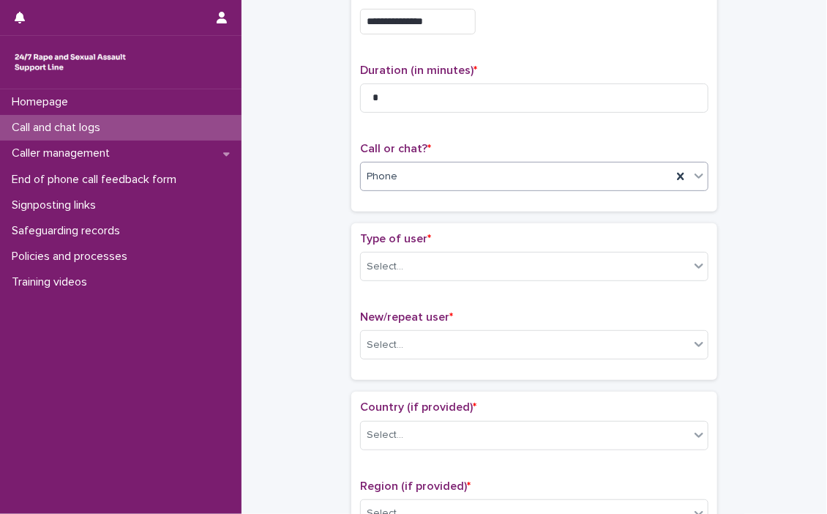
scroll to position [146, 0]
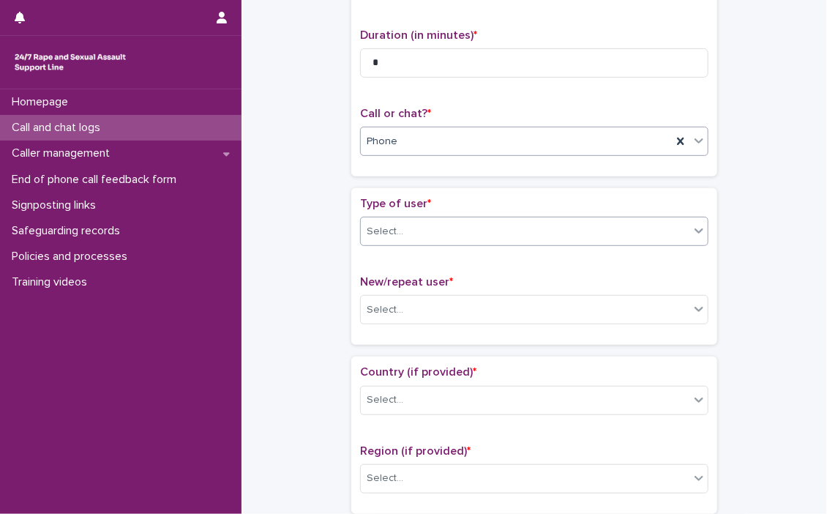
click at [693, 233] on icon at bounding box center [698, 230] width 15 height 15
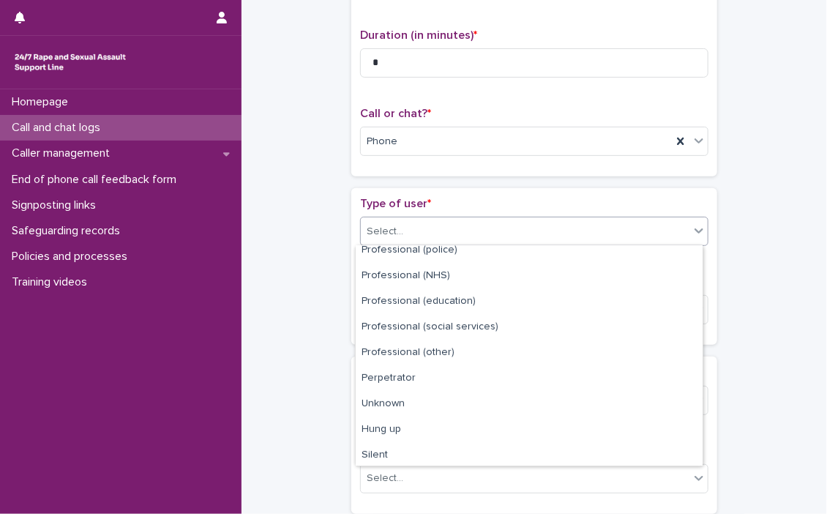
scroll to position [164, 0]
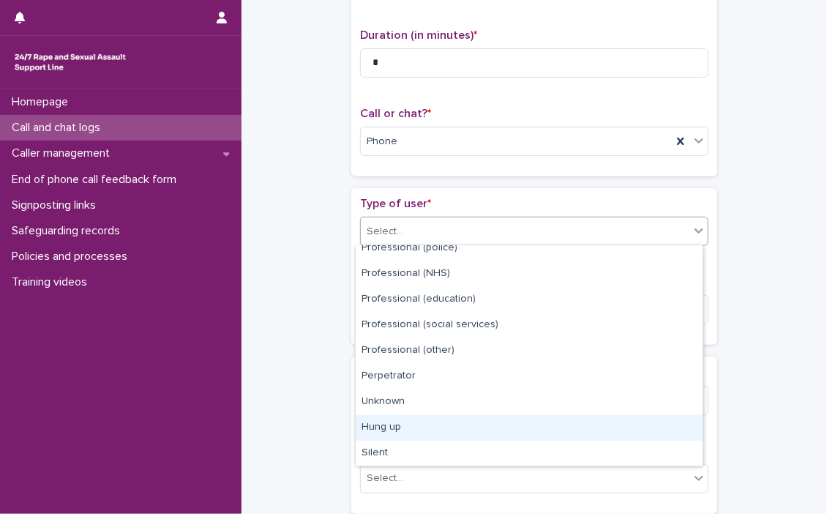
click at [390, 428] on div "Hung up" at bounding box center [529, 428] width 347 height 26
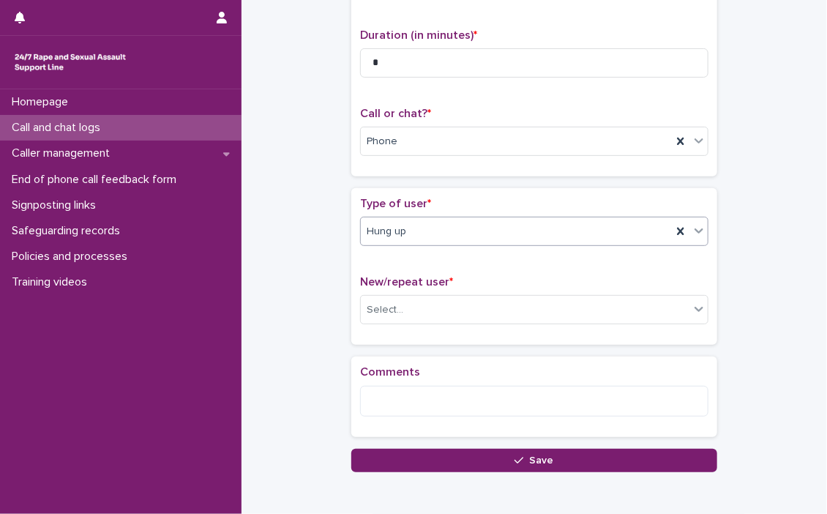
scroll to position [217, 0]
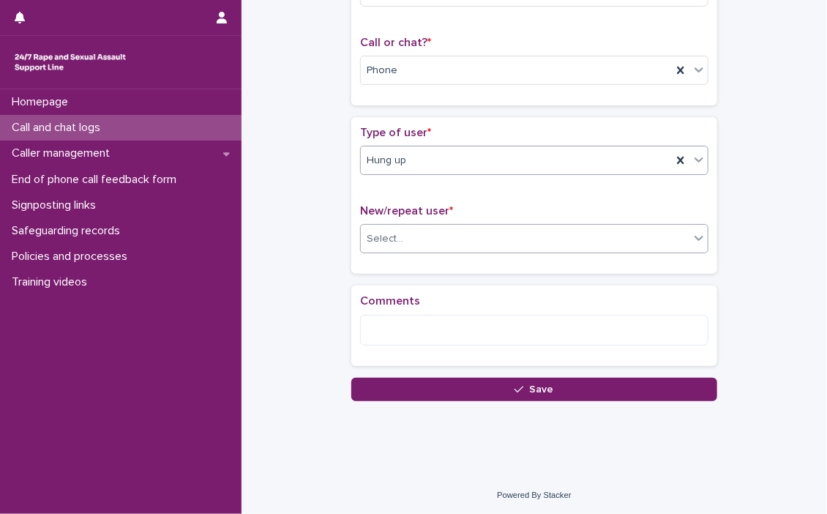
click at [697, 239] on icon at bounding box center [698, 237] width 15 height 15
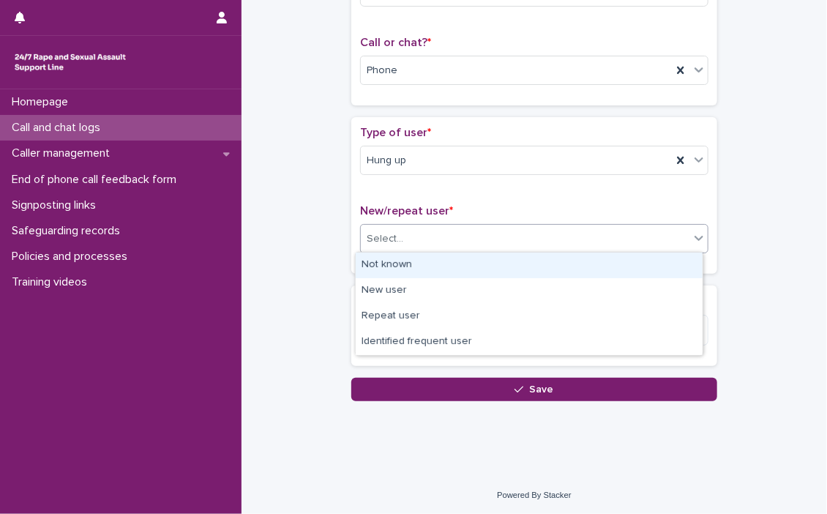
click at [402, 260] on div "Not known" at bounding box center [529, 265] width 347 height 26
click at [402, 260] on div "New/repeat user * option Not known focused, 1 of 4. 4 results available. Use Up…" at bounding box center [534, 234] width 348 height 61
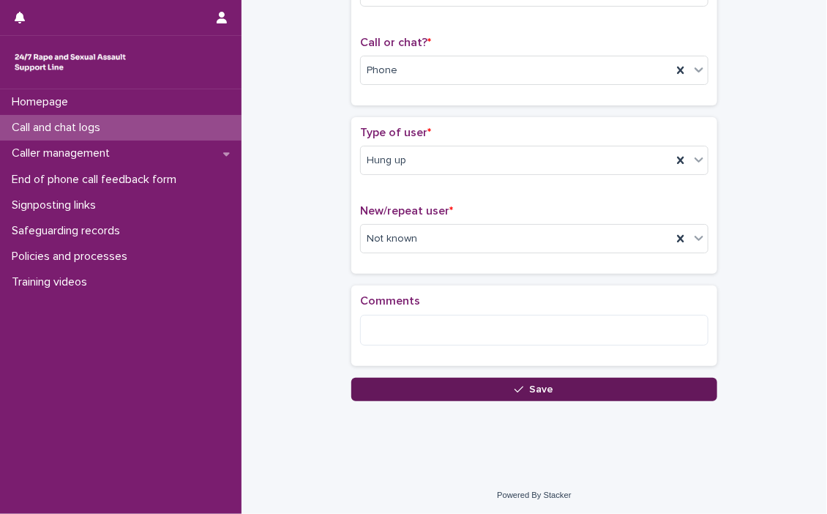
drag, startPoint x: 539, startPoint y: 381, endPoint x: 544, endPoint y: 372, distance: 10.8
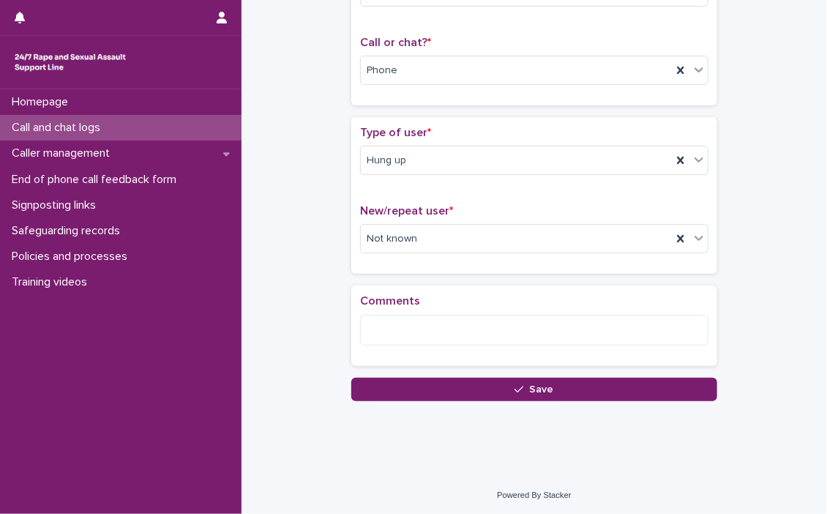
click at [539, 381] on button "Save" at bounding box center [534, 389] width 366 height 23
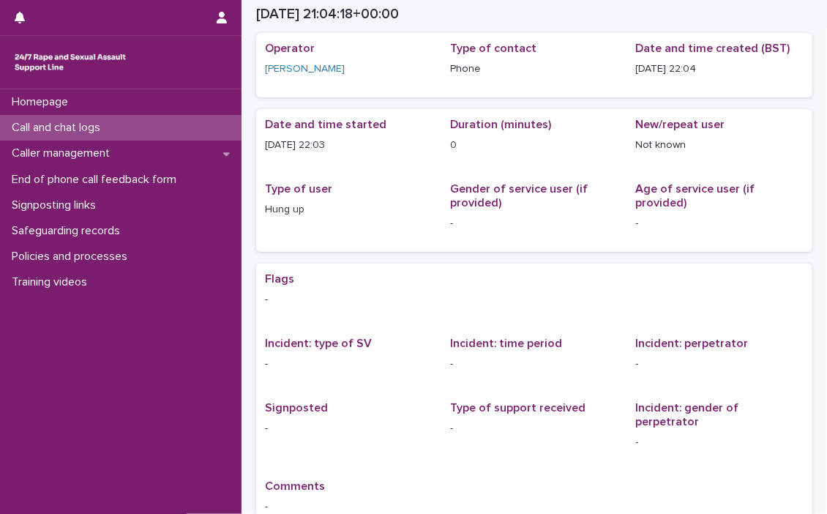
scroll to position [42, 0]
